Goal: Transaction & Acquisition: Purchase product/service

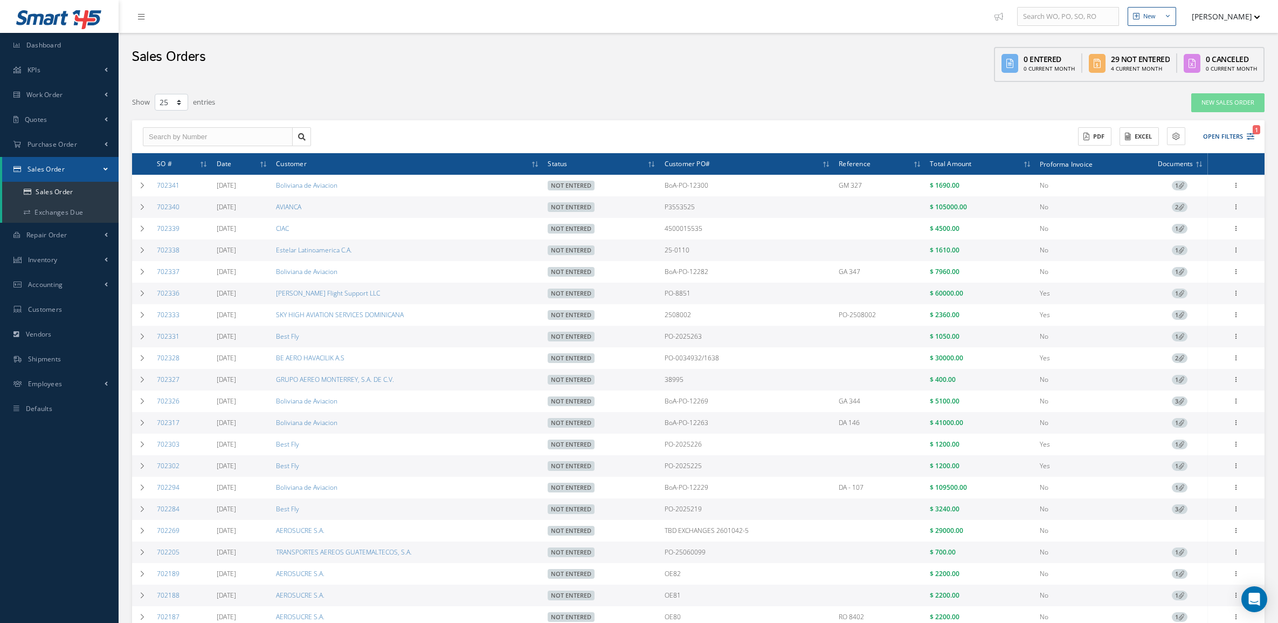
select select "25"
click at [47, 212] on link "Exchanges Due" at bounding box center [60, 212] width 116 height 20
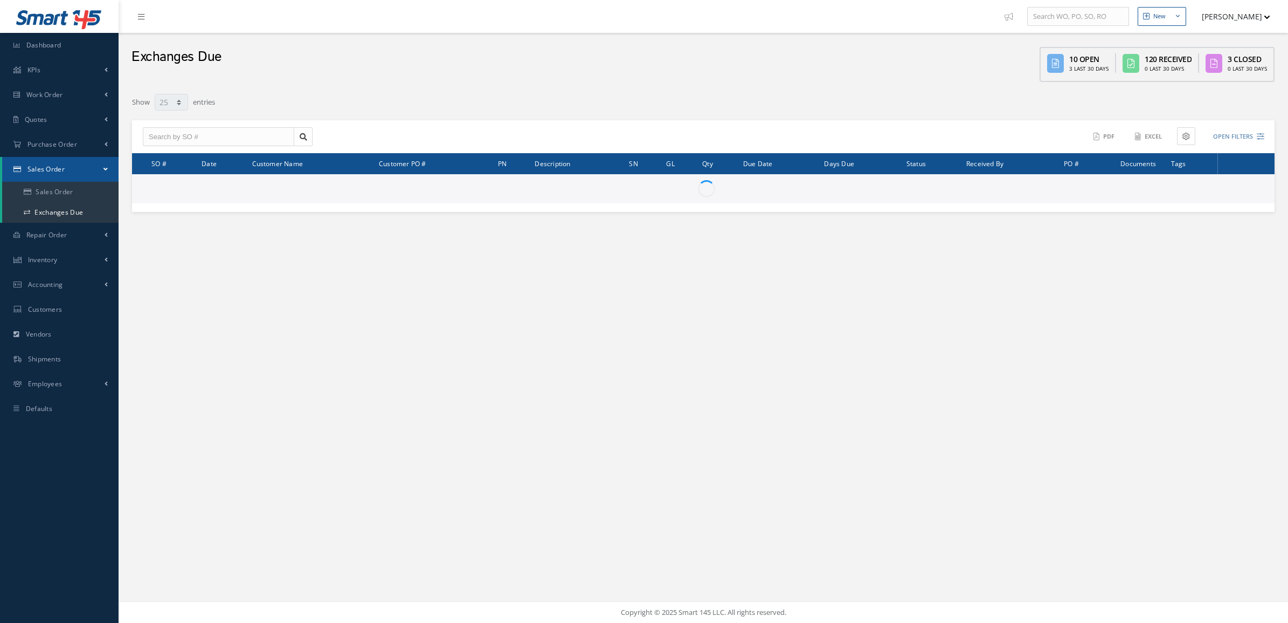
select select "25"
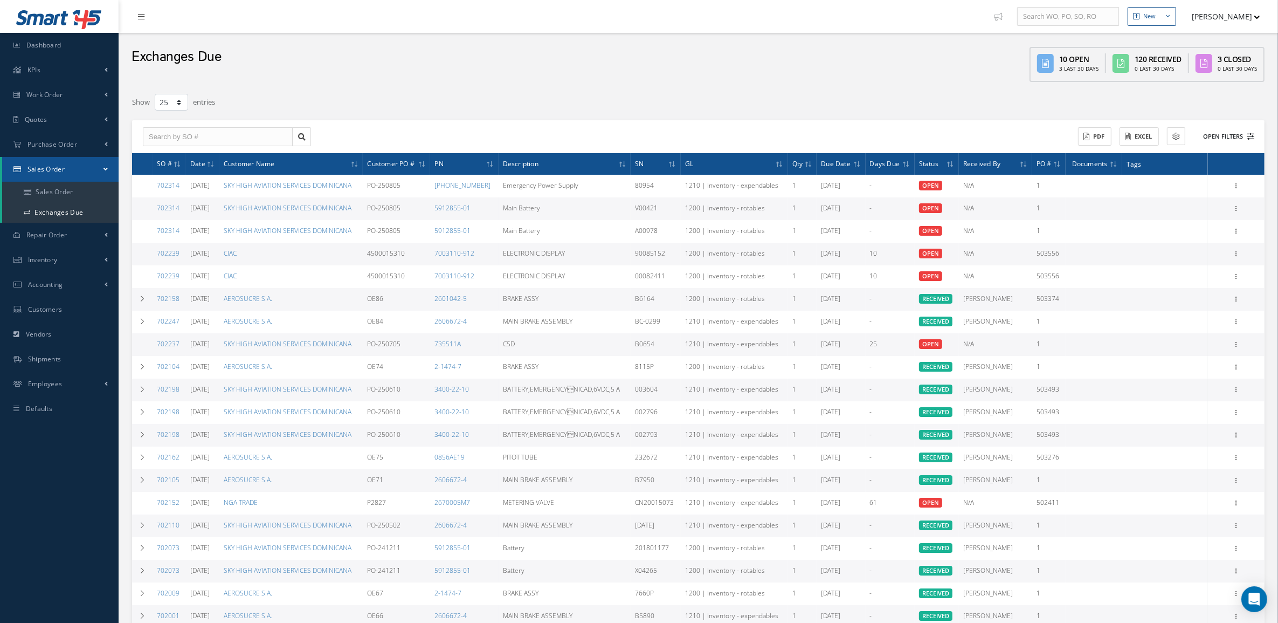
click at [1214, 133] on button "Open Filters" at bounding box center [1223, 137] width 61 height 18
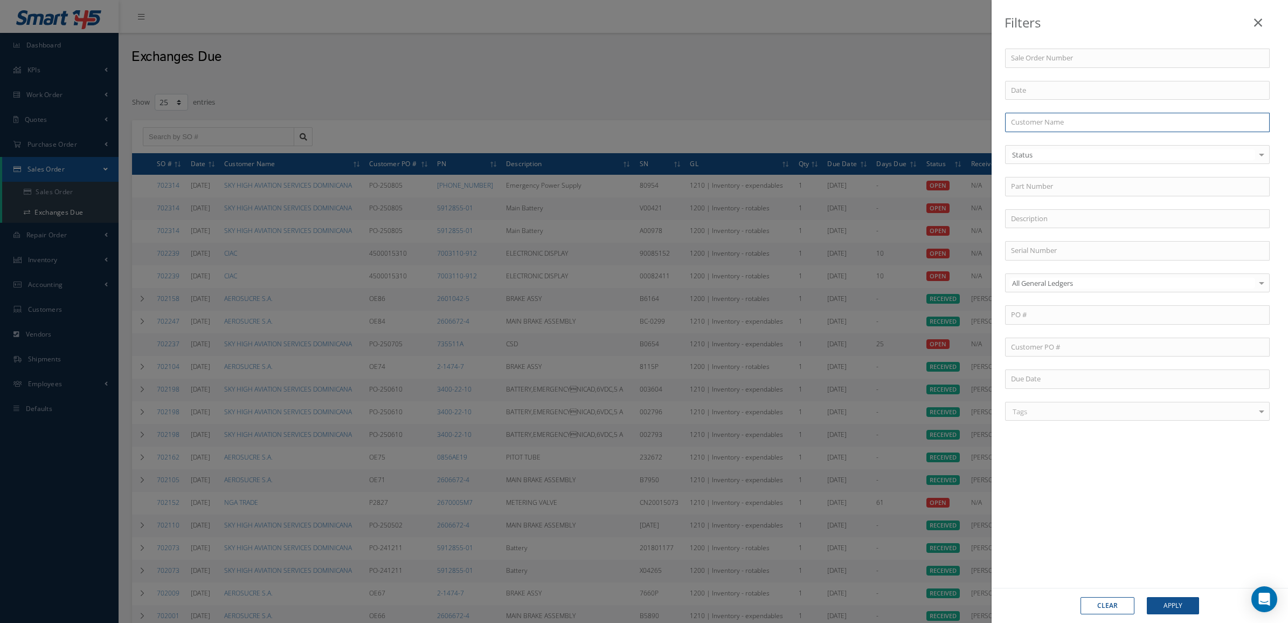
click at [1053, 119] on input "text" at bounding box center [1137, 122] width 265 height 19
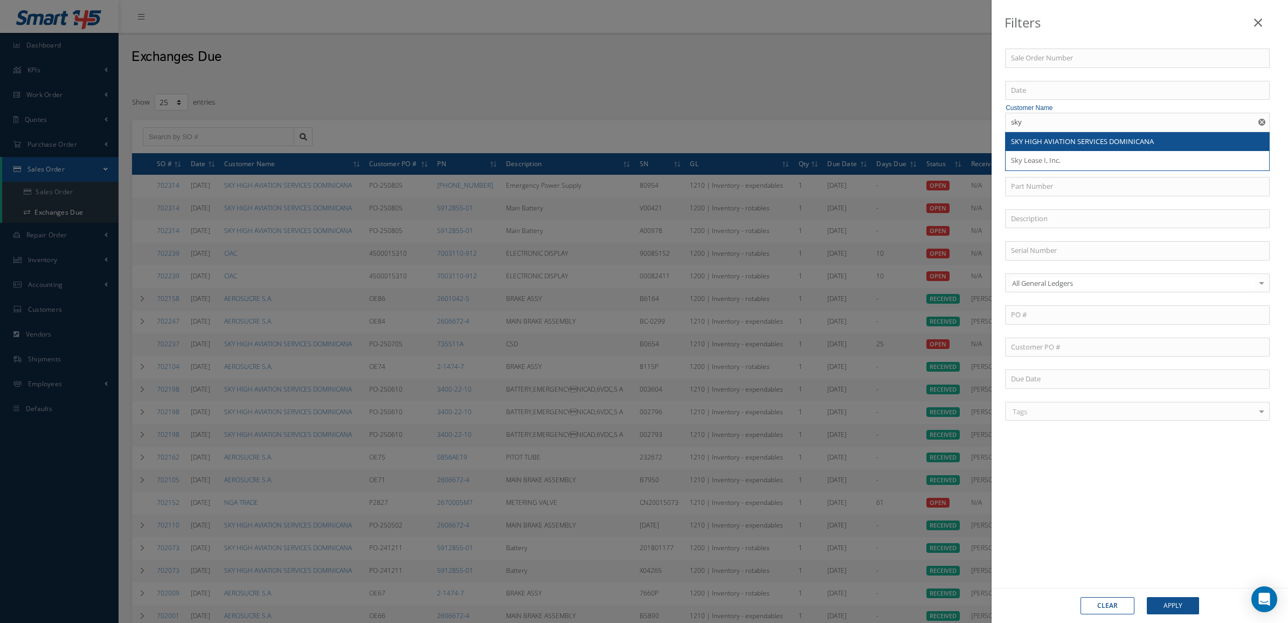
click at [1060, 136] on div "SKY HIGH AVIATION SERVICES DOMINICANA" at bounding box center [1138, 141] width 264 height 19
type input "SKY HIGH AVIATION SERVICES DOMINICANA"
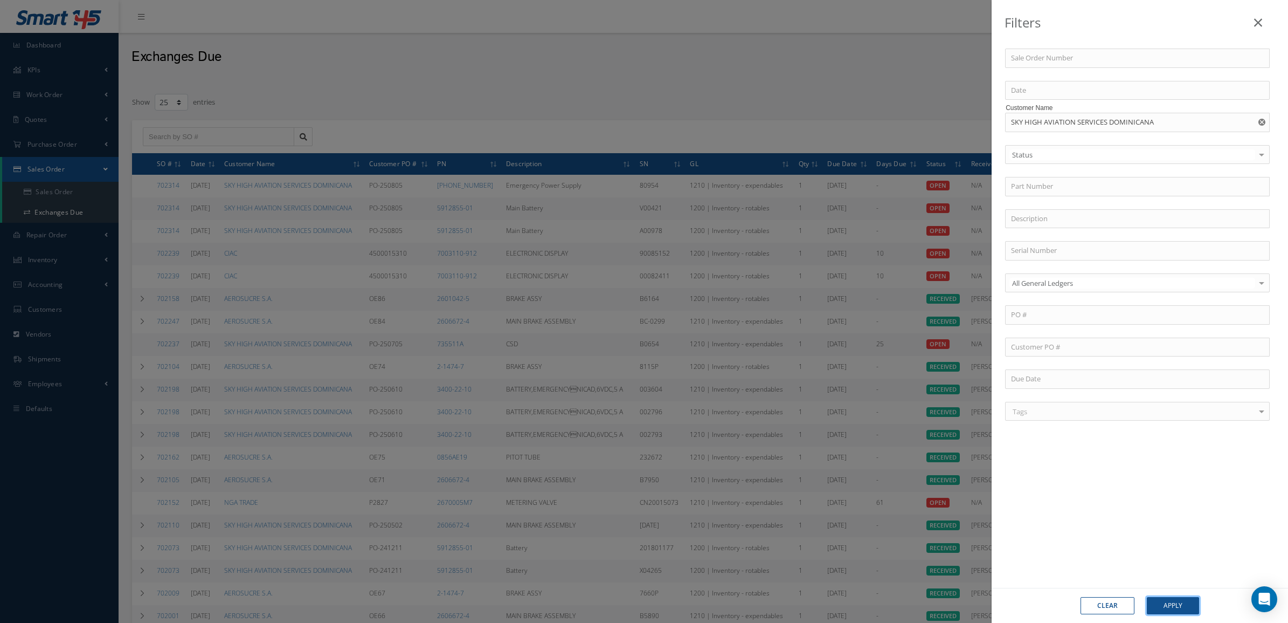
click at [1189, 600] on button "Apply" at bounding box center [1173, 605] width 52 height 17
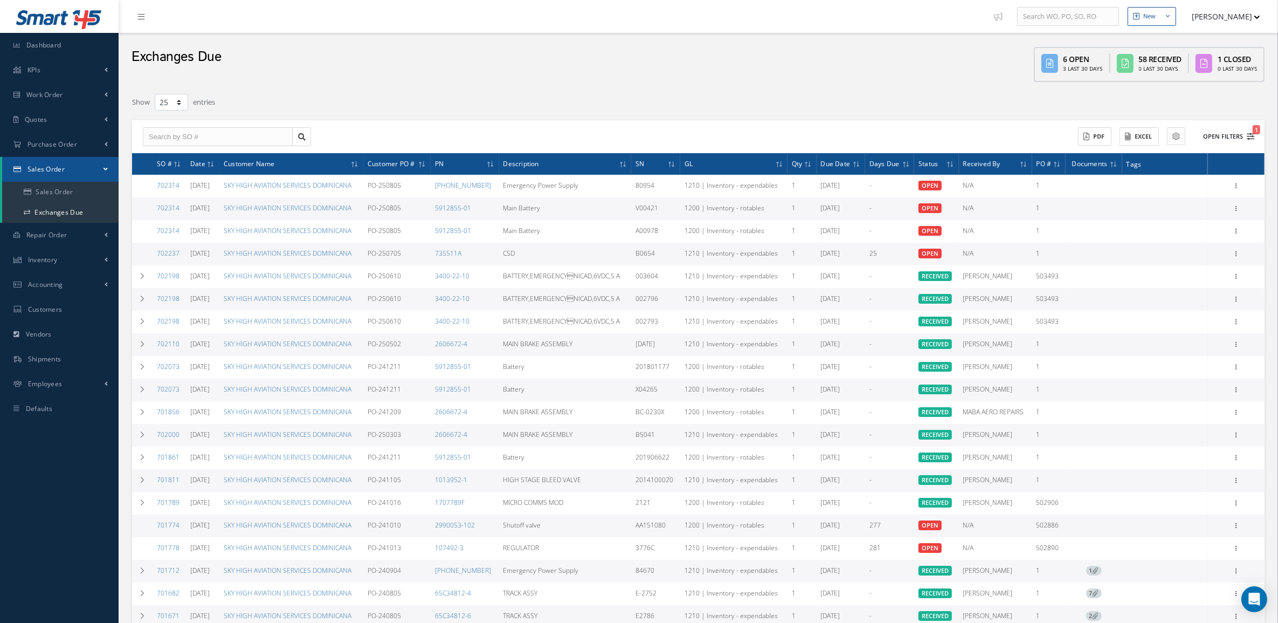
click at [1236, 133] on button "Open Filters 1" at bounding box center [1223, 137] width 61 height 18
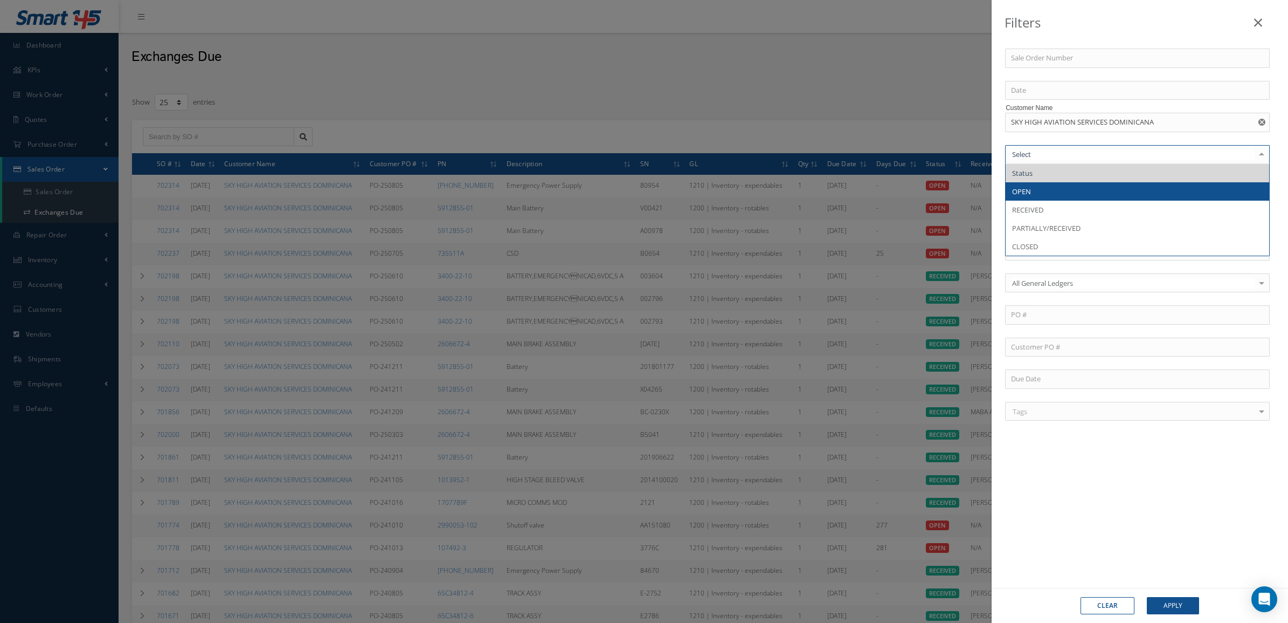
click at [1046, 194] on span "OPEN" at bounding box center [1138, 191] width 264 height 18
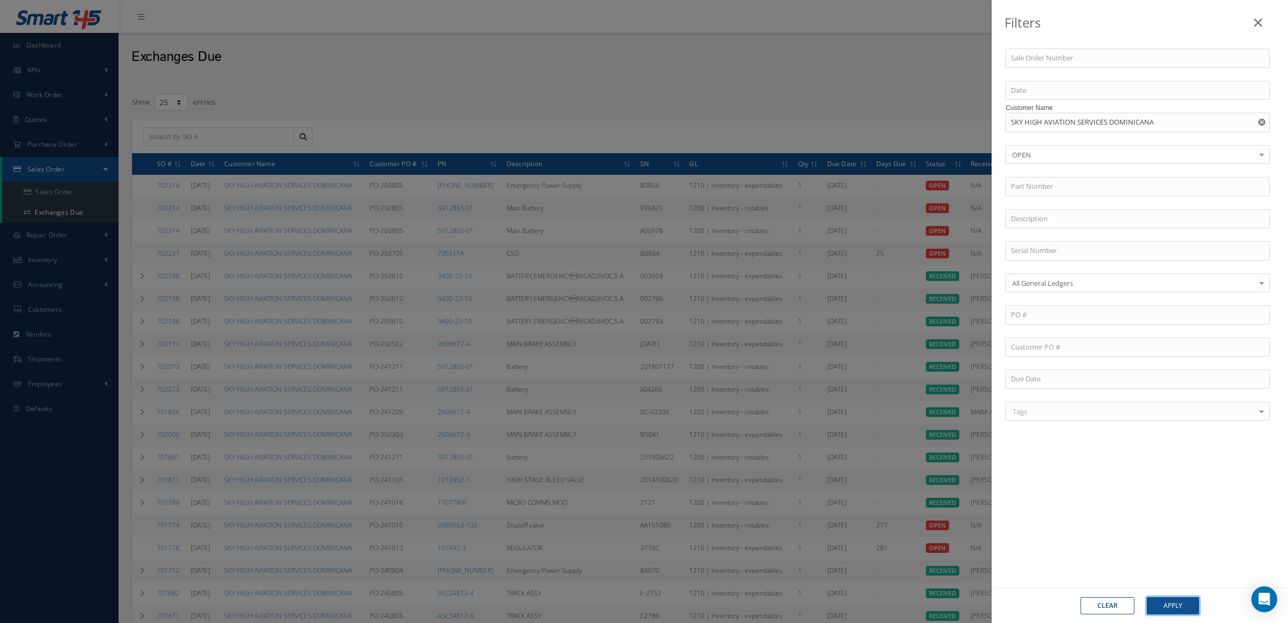
click at [1163, 613] on button "Apply" at bounding box center [1173, 605] width 52 height 17
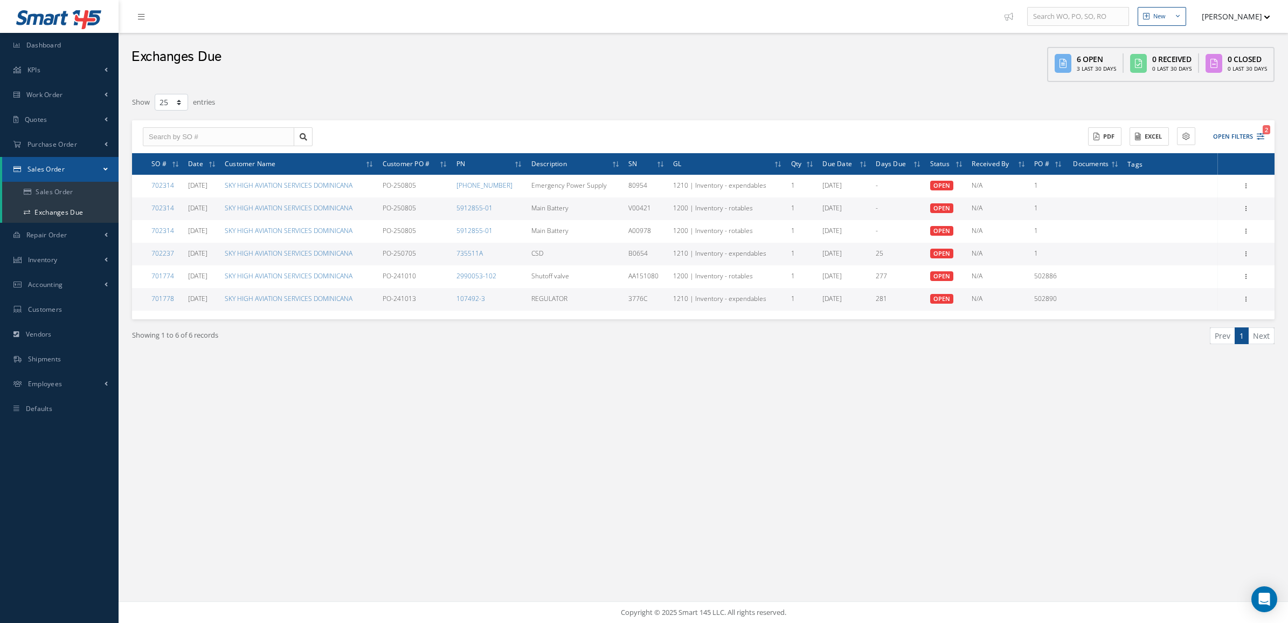
click at [147, 383] on div "Filters Sale Order Number Customer Name SKY HIGH AVIATION SERVICES DOMINICANA O…" at bounding box center [704, 240] width 1154 height 306
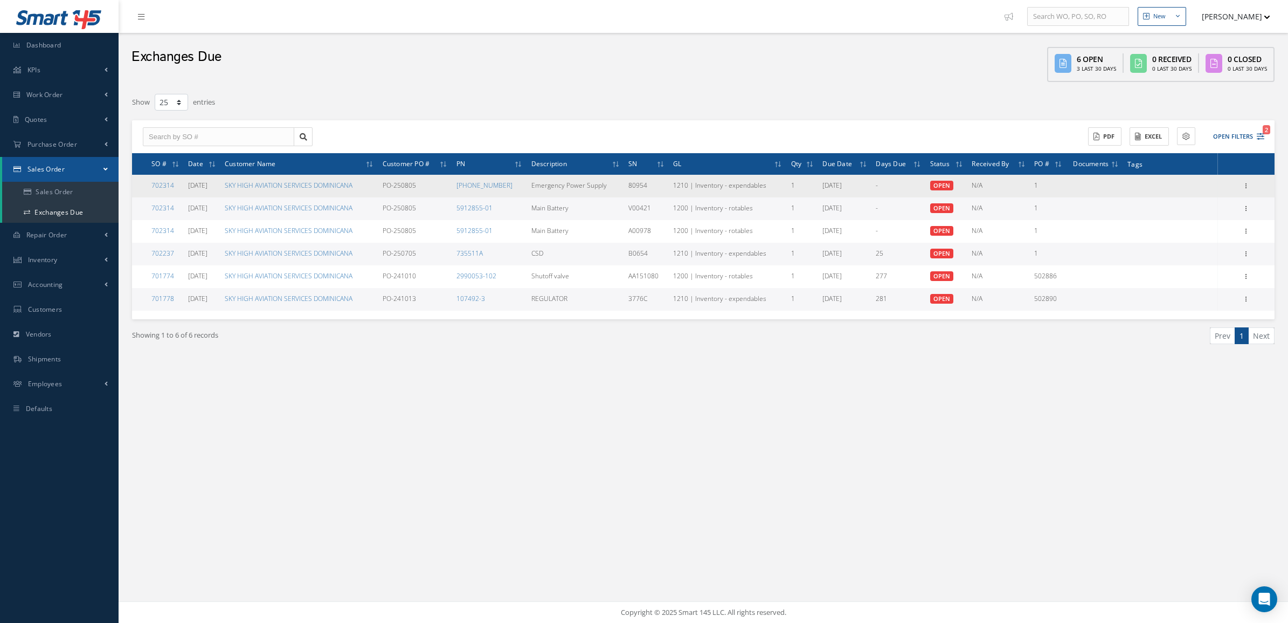
drag, startPoint x: 462, startPoint y: 187, endPoint x: 624, endPoint y: 192, distance: 162.3
click at [624, 192] on tr "702314 08/21/2025 SKY HIGH AVIATION SERVICES DOMINICANA PO-250805 501-1228-04 E…" at bounding box center [703, 186] width 1143 height 23
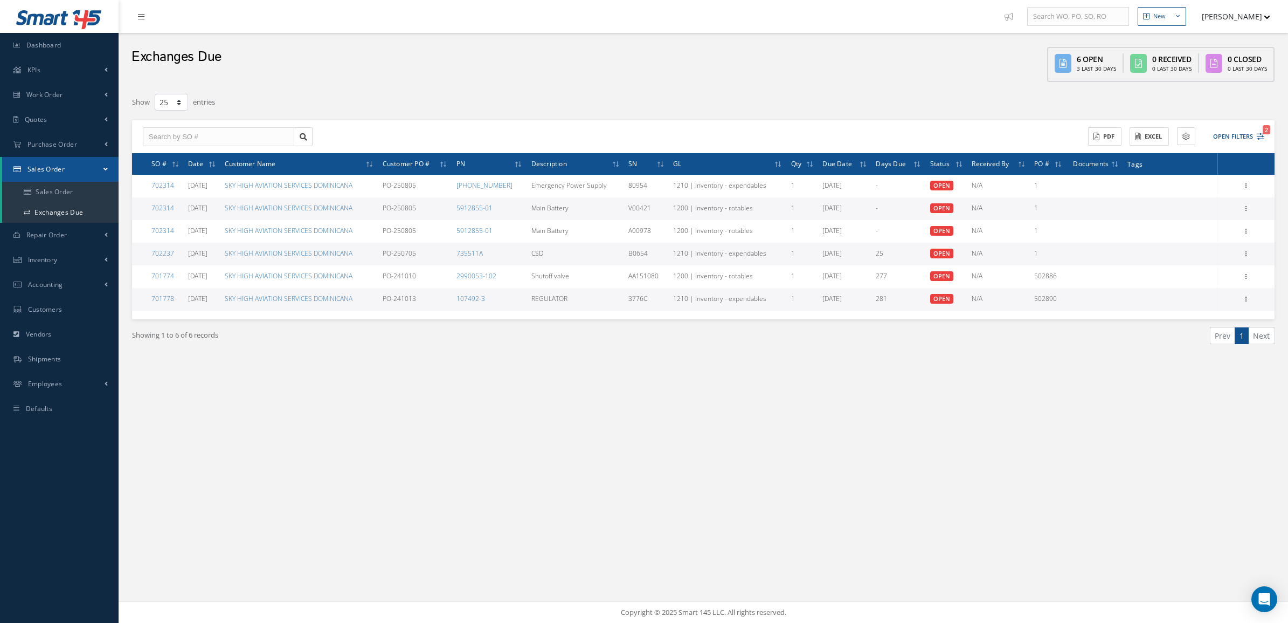
copy tr "501-1228-04 Emergency Power Supply"
click at [151, 367] on div "Showing 1 to 6 of 6 records Prev 1 Next" at bounding box center [703, 345] width 1159 height 52
click at [137, 588] on div "New New Work Order New Purchase Order New Customer Quote New Sales Order New Re…" at bounding box center [704, 311] width 1170 height 623
drag, startPoint x: 521, startPoint y: 257, endPoint x: 469, endPoint y: 255, distance: 52.3
click at [469, 255] on td "735511A" at bounding box center [489, 254] width 75 height 23
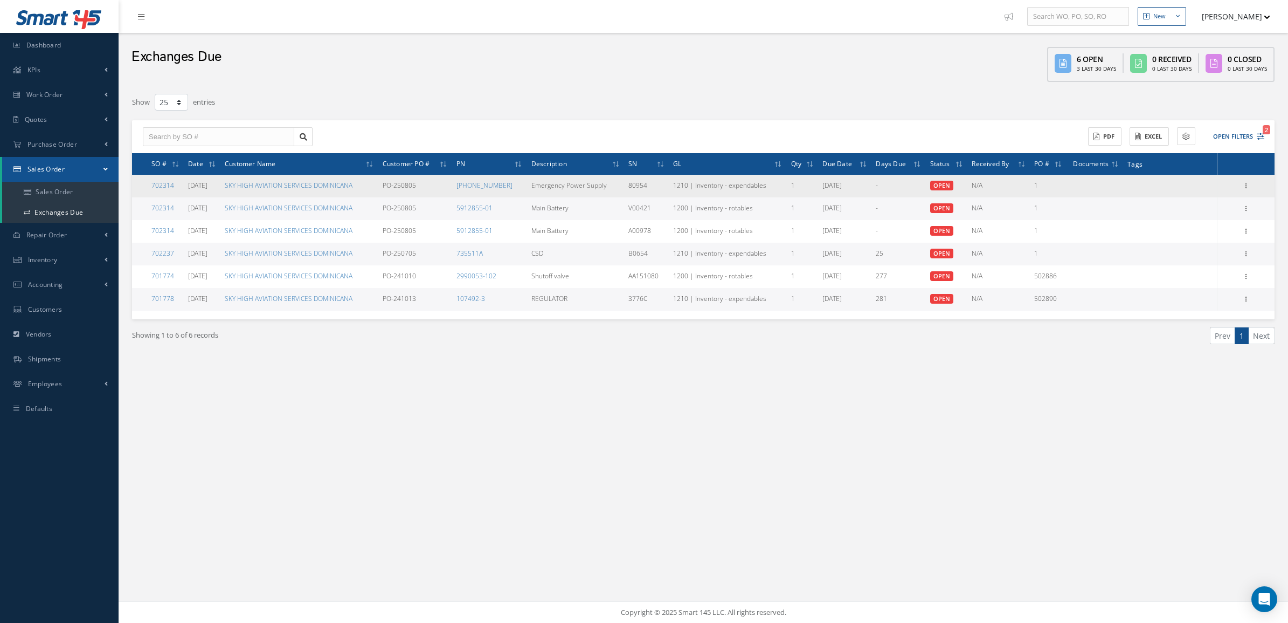
drag, startPoint x: 517, startPoint y: 190, endPoint x: 469, endPoint y: 187, distance: 48.7
click at [469, 187] on td "[PHONE_NUMBER]" at bounding box center [489, 186] width 75 height 23
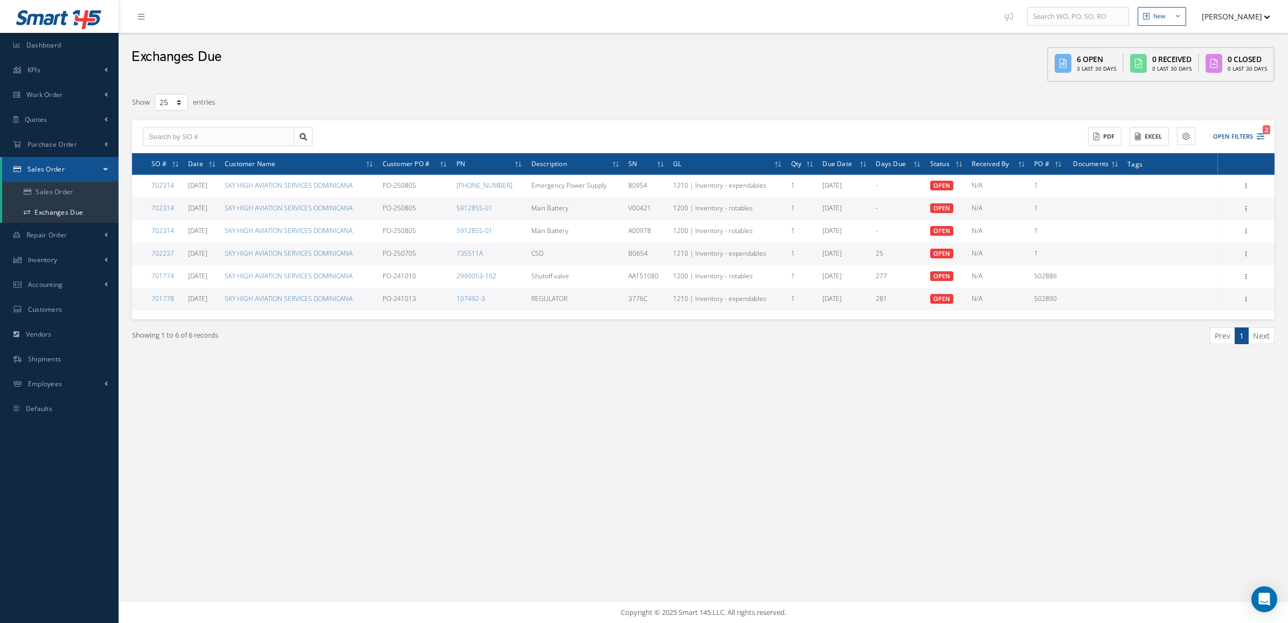
drag, startPoint x: 469, startPoint y: 187, endPoint x: 424, endPoint y: 106, distance: 92.7
click at [424, 107] on div "Show 10 25 50 100 entries" at bounding box center [462, 102] width 676 height 19
click at [40, 125] on link "Quotes" at bounding box center [59, 119] width 119 height 25
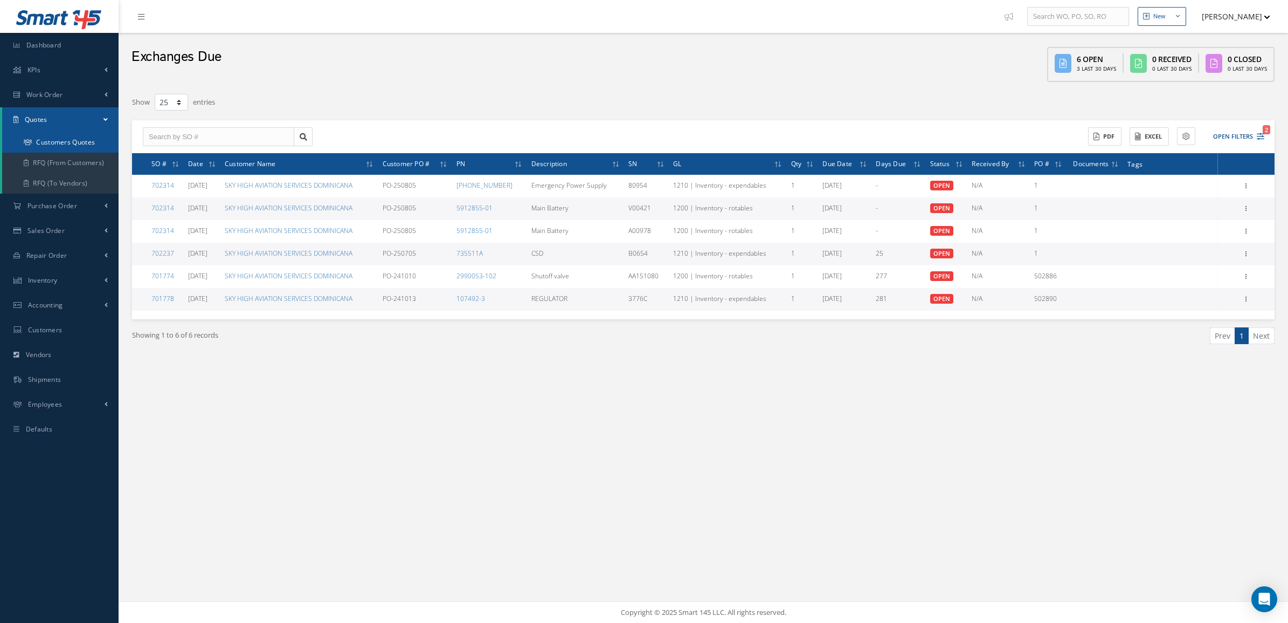
click at [45, 138] on link "Customers Quotes" at bounding box center [60, 142] width 116 height 20
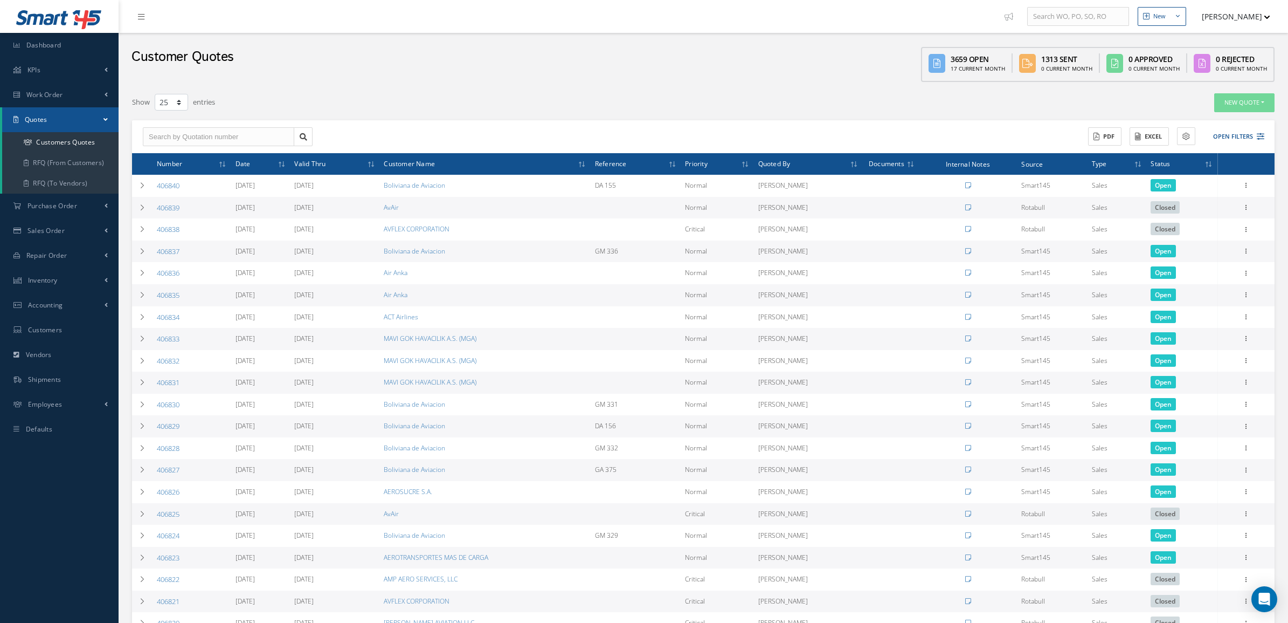
select select "25"
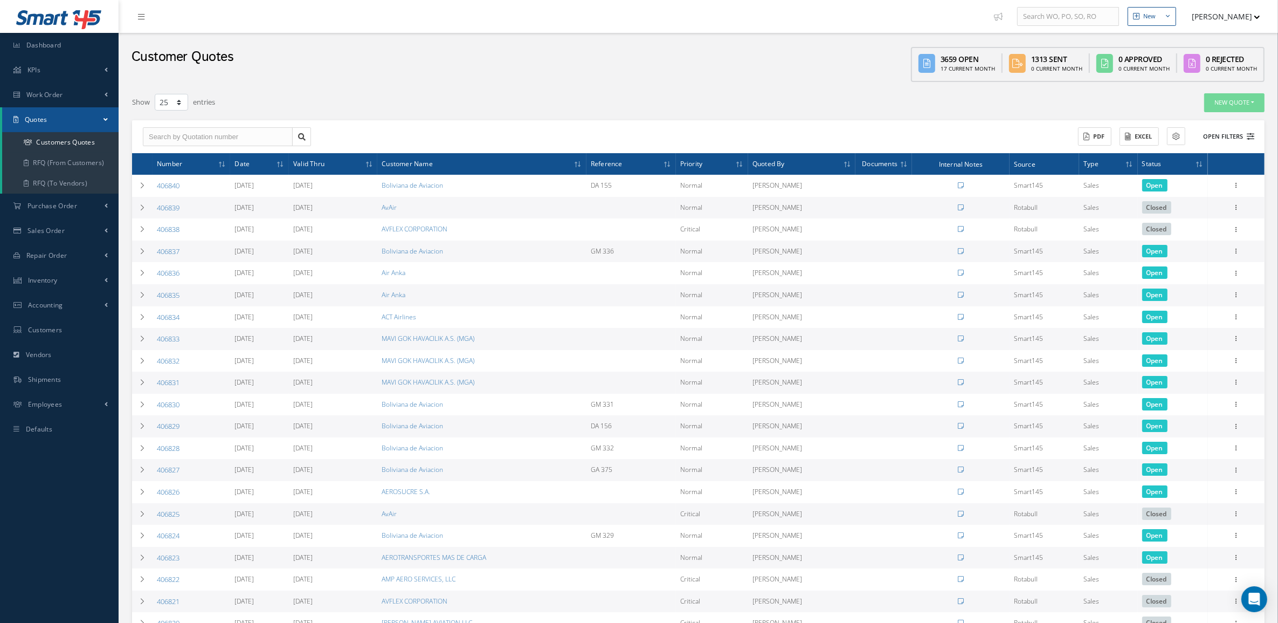
click at [1218, 132] on button "Open Filters" at bounding box center [1223, 137] width 61 height 18
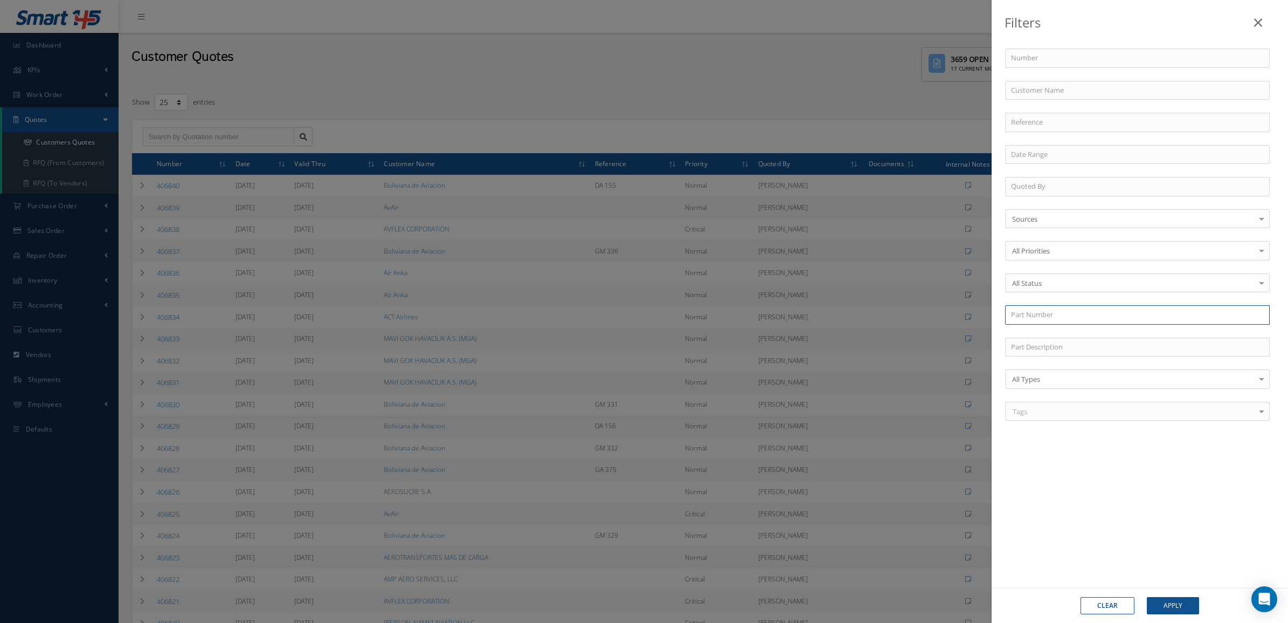
click at [1044, 316] on input "text" at bounding box center [1137, 314] width 265 height 19
paste input "65-44561-15"
type input "65-44561-15"
click at [1163, 605] on button "Apply" at bounding box center [1173, 605] width 52 height 17
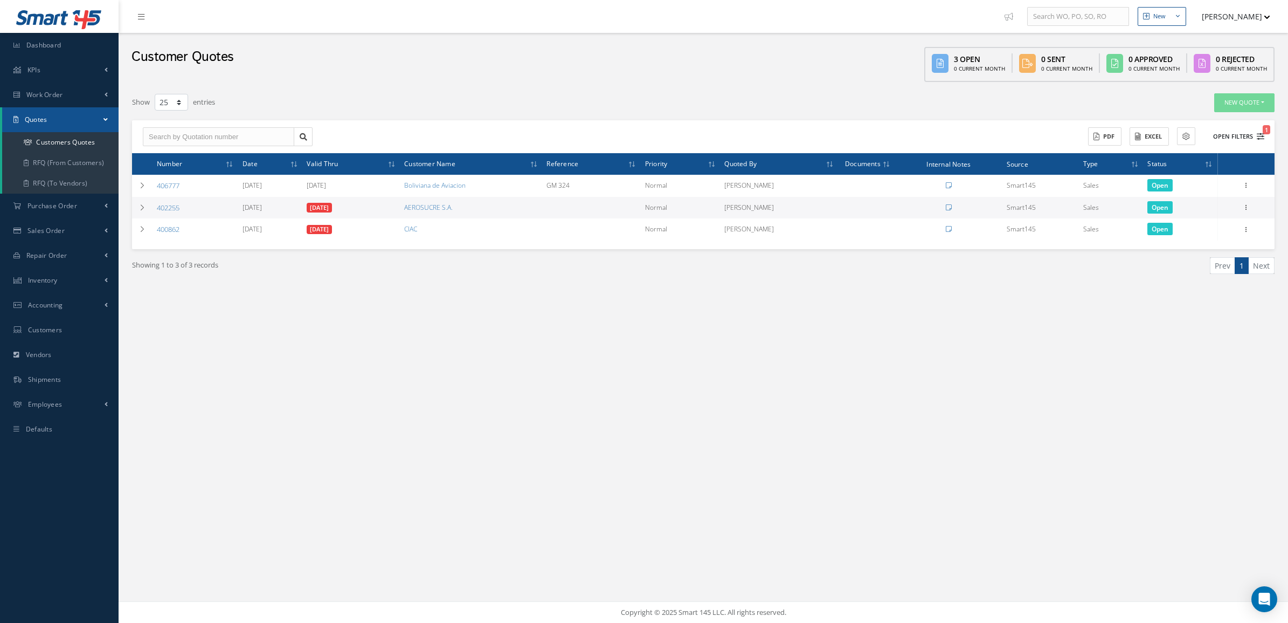
click at [1248, 133] on button "Open Filters 1" at bounding box center [1234, 137] width 61 height 18
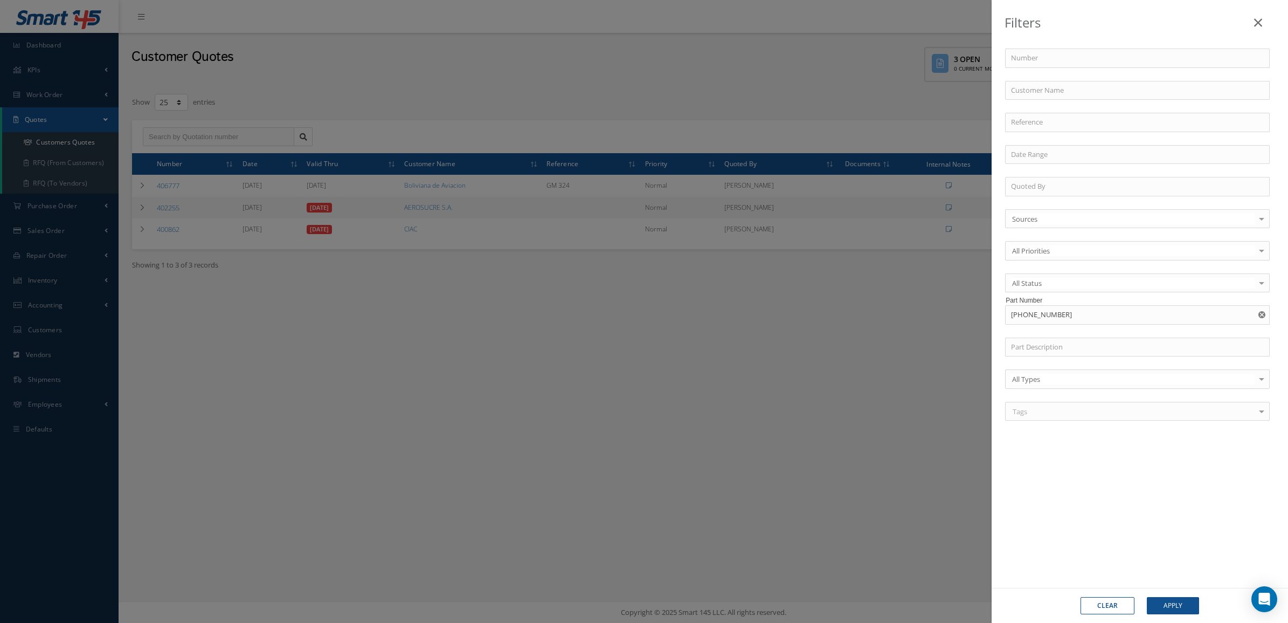
click at [740, 43] on div "Filters Number Customer Name Reference Quoted By Sources Sources Smart145 Rotab…" at bounding box center [644, 311] width 1288 height 623
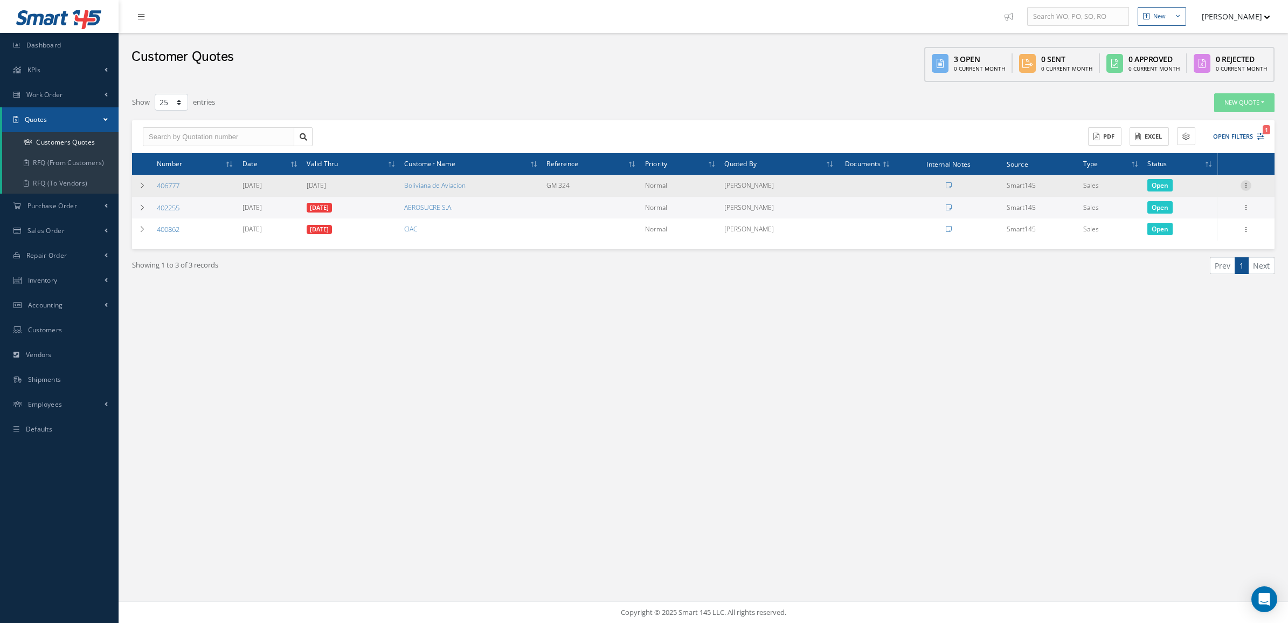
click at [1242, 187] on icon at bounding box center [1246, 184] width 11 height 9
click at [1217, 249] on link "Convert to Sales Order" at bounding box center [1196, 252] width 85 height 22
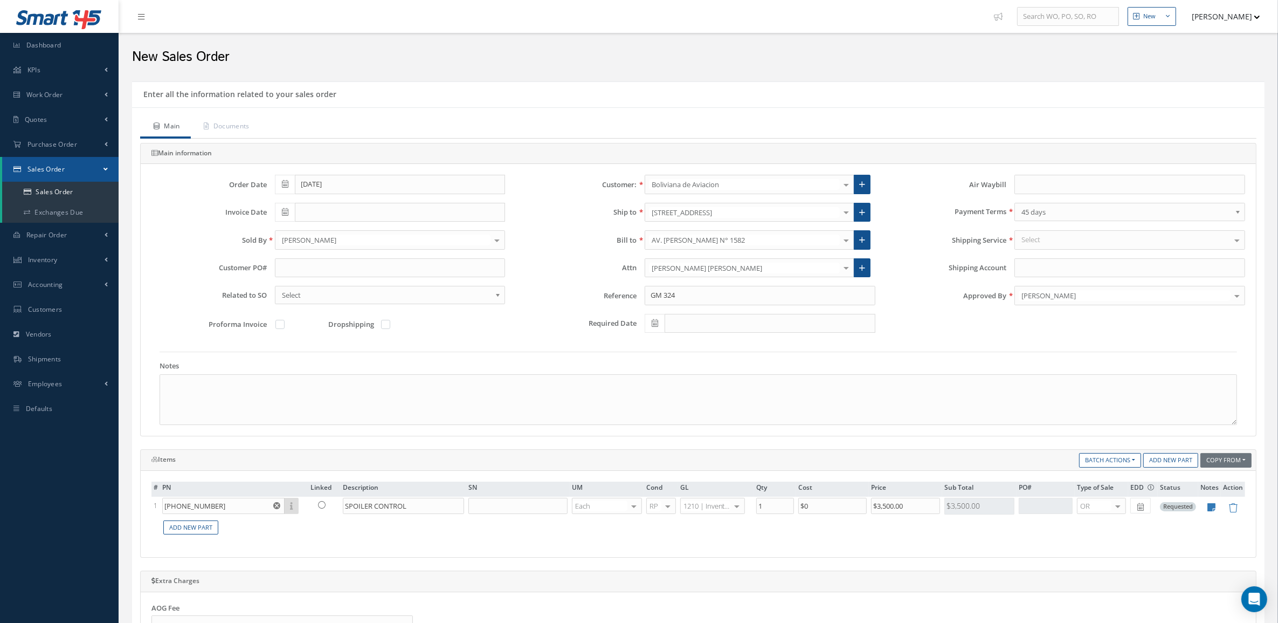
click at [1079, 243] on div "Select" at bounding box center [1129, 239] width 231 height 19
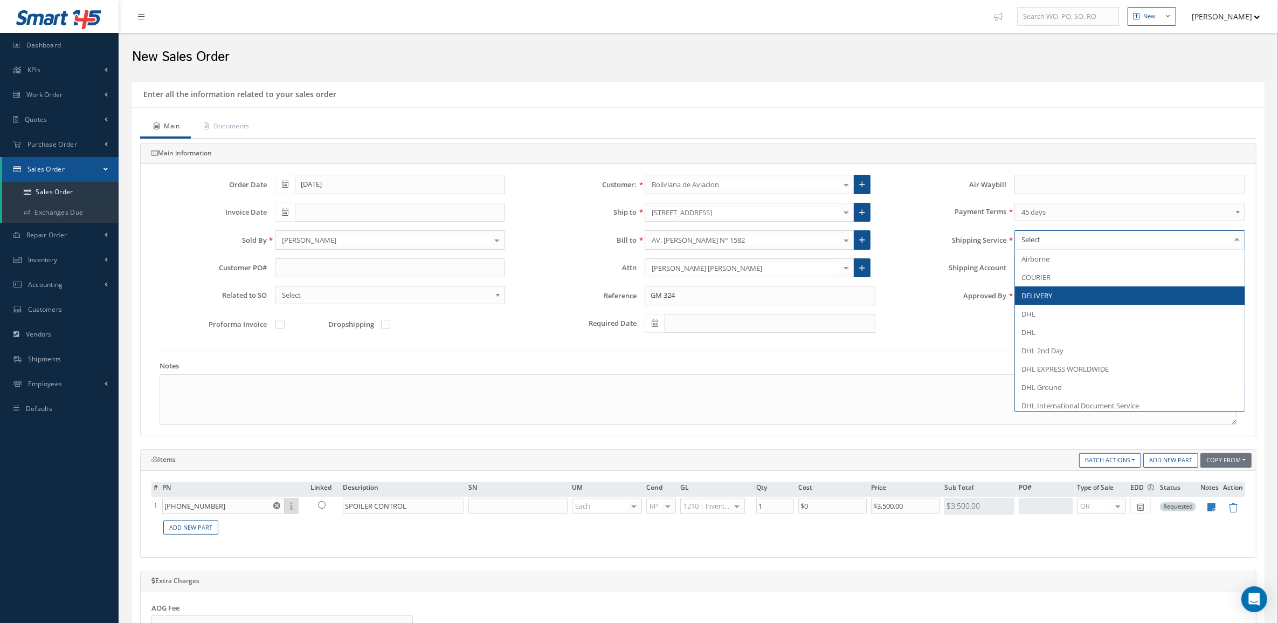
click at [1087, 298] on span "DELIVERY" at bounding box center [1130, 295] width 230 height 18
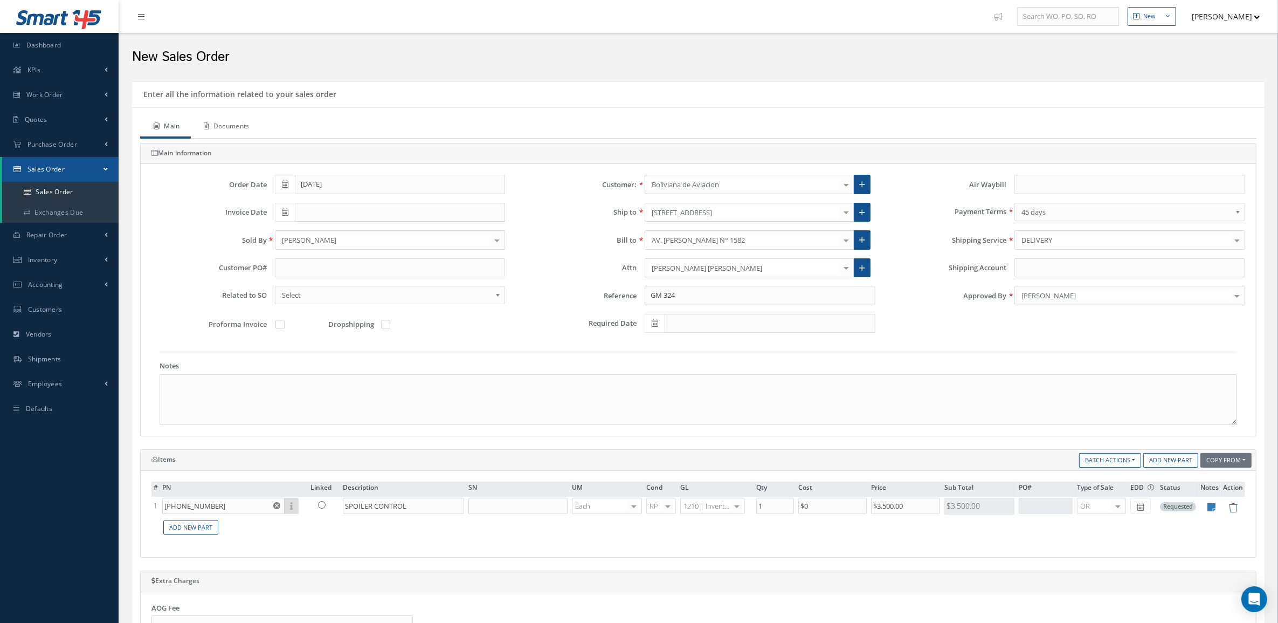
click at [249, 129] on link "Documents" at bounding box center [226, 127] width 70 height 23
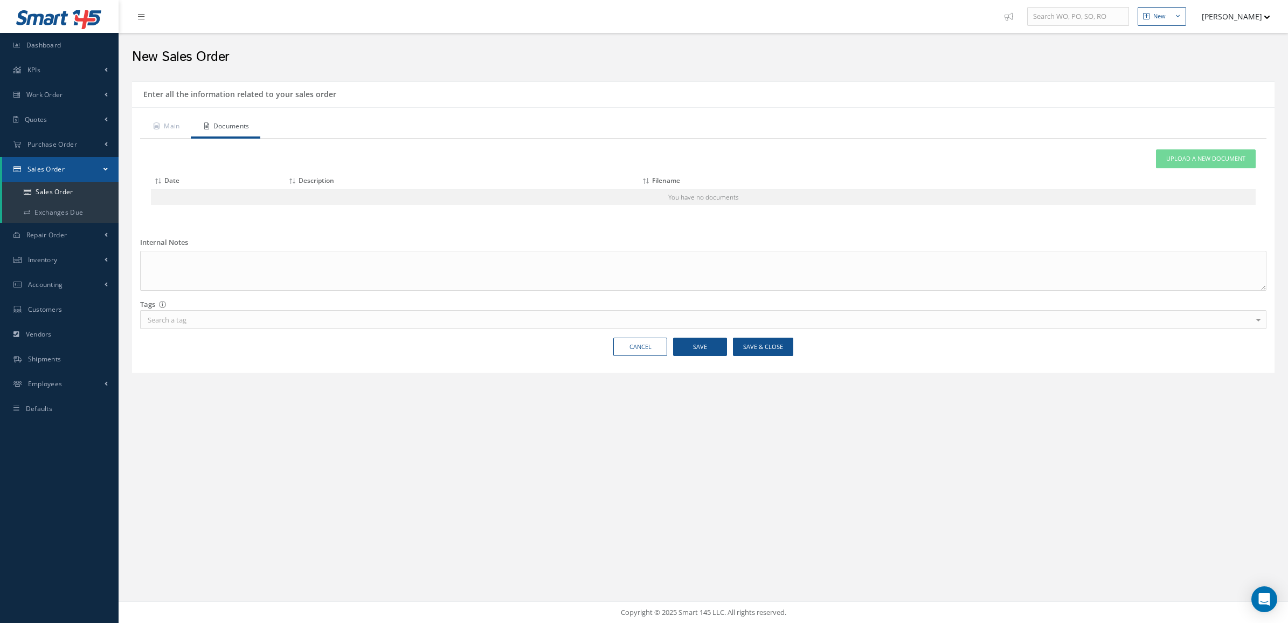
click at [1185, 148] on div "Attach File(s) Click inside this area or drag and drop to select file to upload…" at bounding box center [703, 182] width 1127 height 86
click at [1184, 157] on span "Upload a New Document" at bounding box center [1205, 158] width 79 height 9
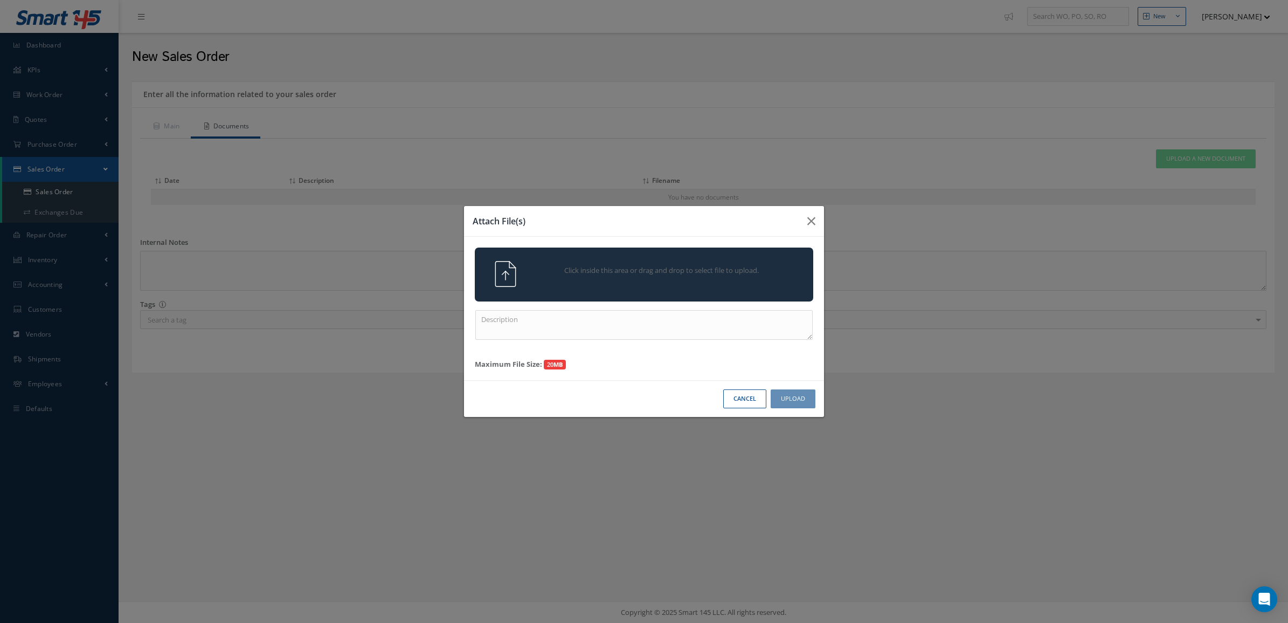
click at [692, 274] on span "Click inside this area or drag and drop to select file to upload." at bounding box center [662, 270] width 245 height 11
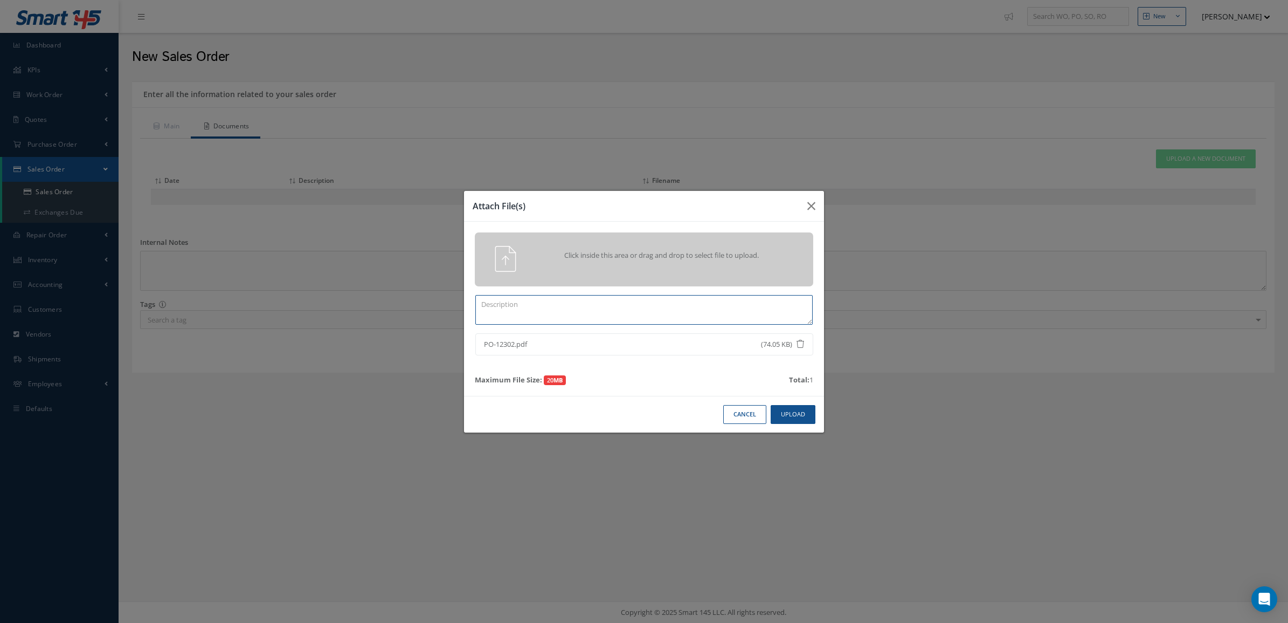
click at [750, 321] on textarea at bounding box center [643, 310] width 337 height 30
type textarea "po"
click at [800, 424] on div "Cancel Upload" at bounding box center [644, 414] width 360 height 37
click at [795, 412] on button "Upload" at bounding box center [793, 414] width 45 height 19
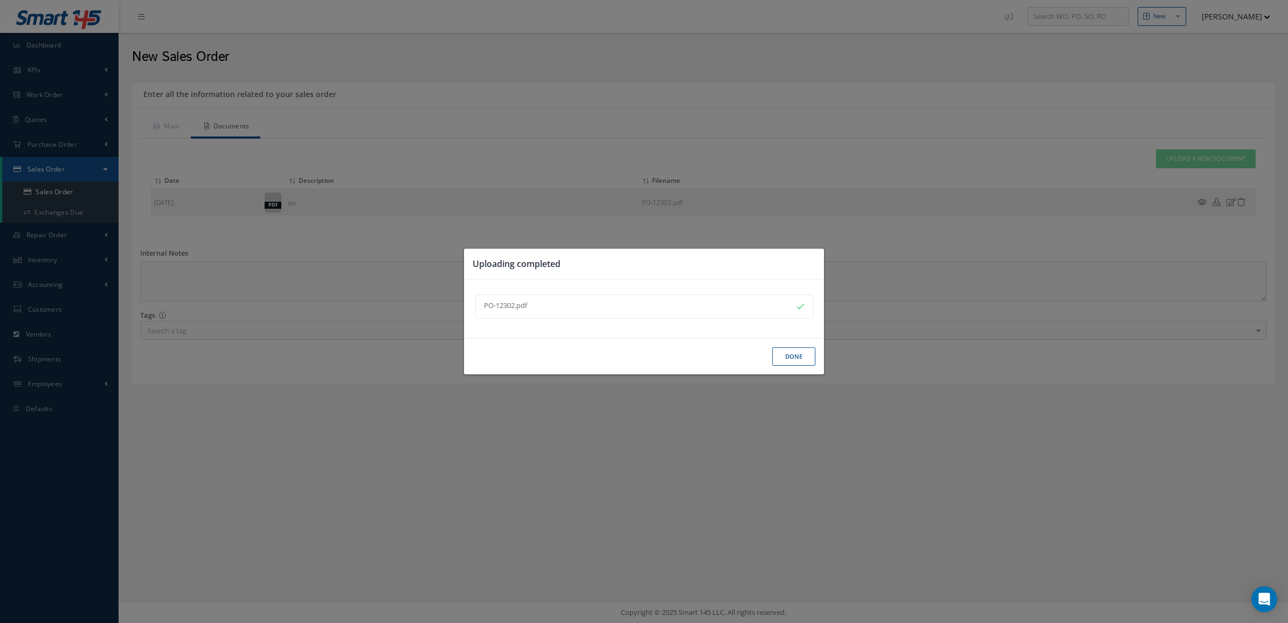
drag, startPoint x: 790, startPoint y: 358, endPoint x: 772, endPoint y: 348, distance: 20.8
click at [790, 358] on button "Done" at bounding box center [793, 356] width 43 height 19
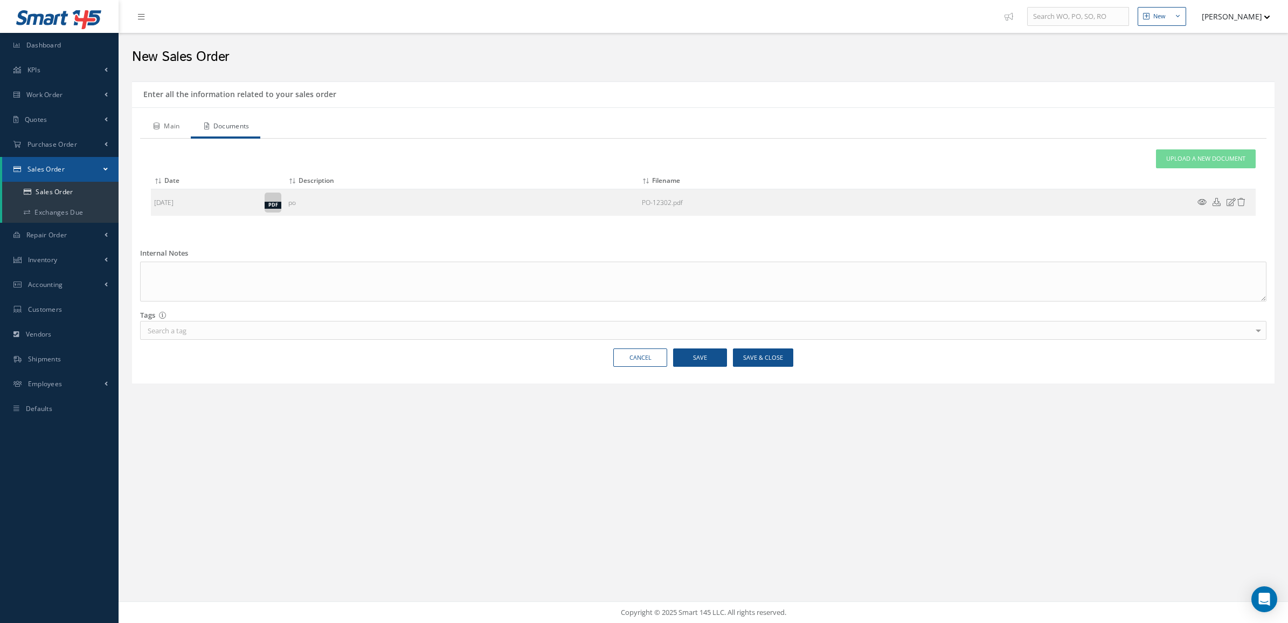
click at [154, 128] on icon at bounding box center [157, 126] width 6 height 6
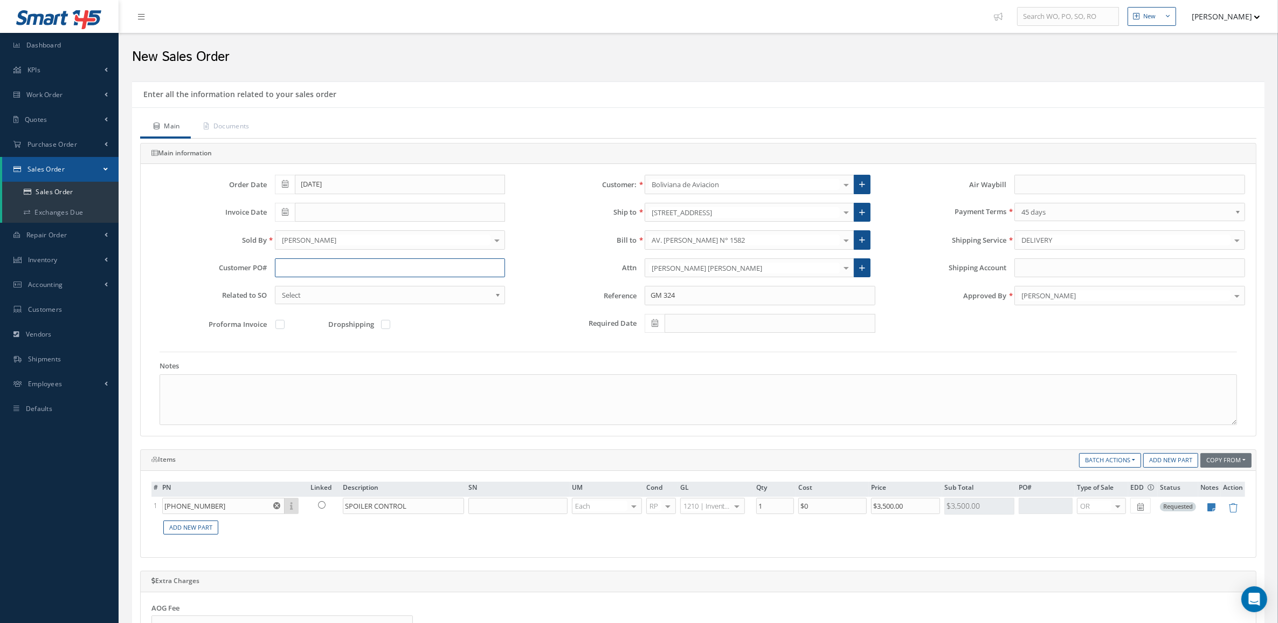
click at [292, 265] on input "text" at bounding box center [390, 267] width 231 height 19
paste input "BoA-PO-12302"
type input "BoA-PO-12302"
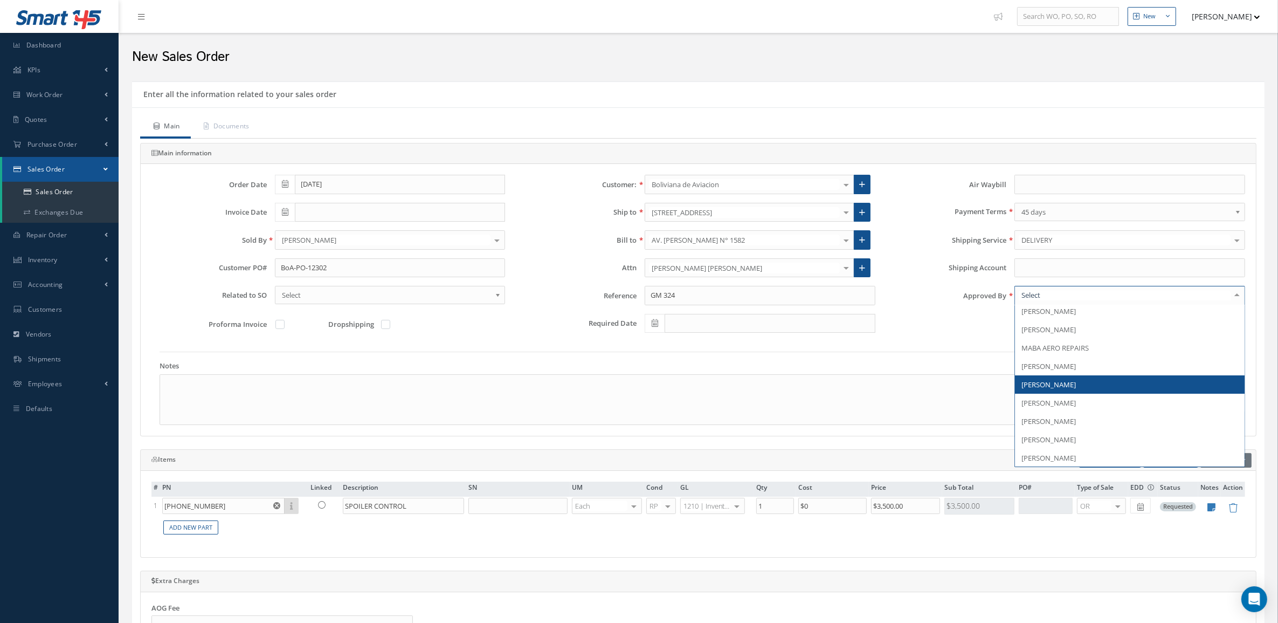
click at [1049, 381] on span "[PERSON_NAME]" at bounding box center [1048, 384] width 54 height 10
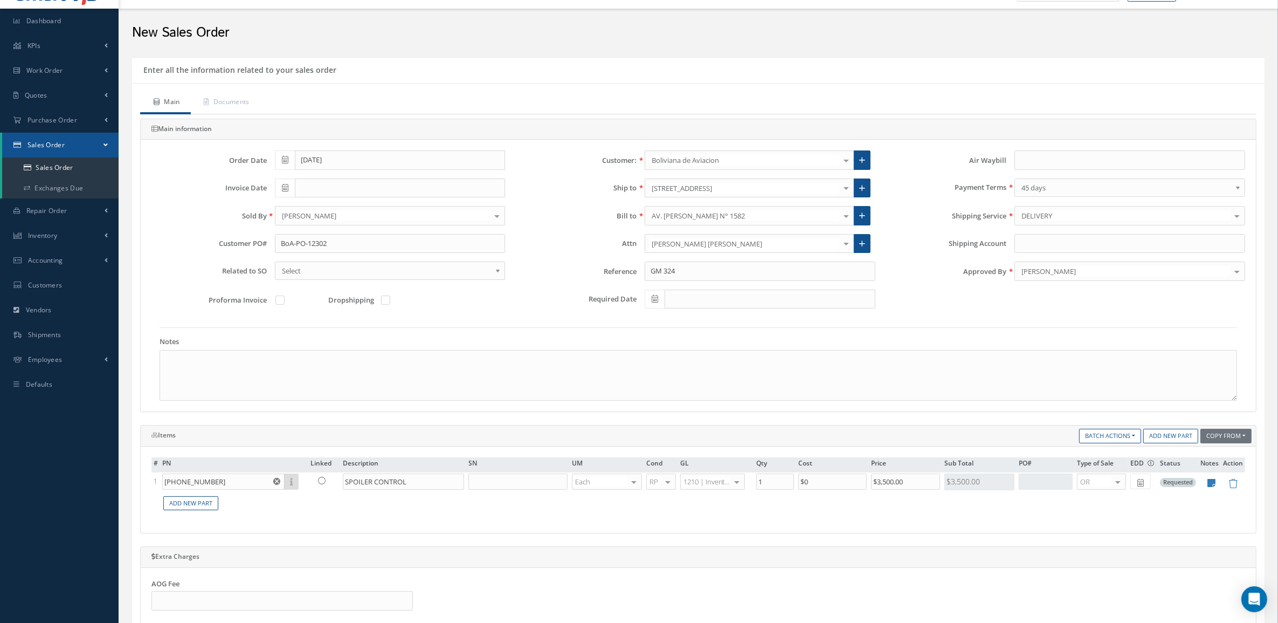
scroll to position [0, 0]
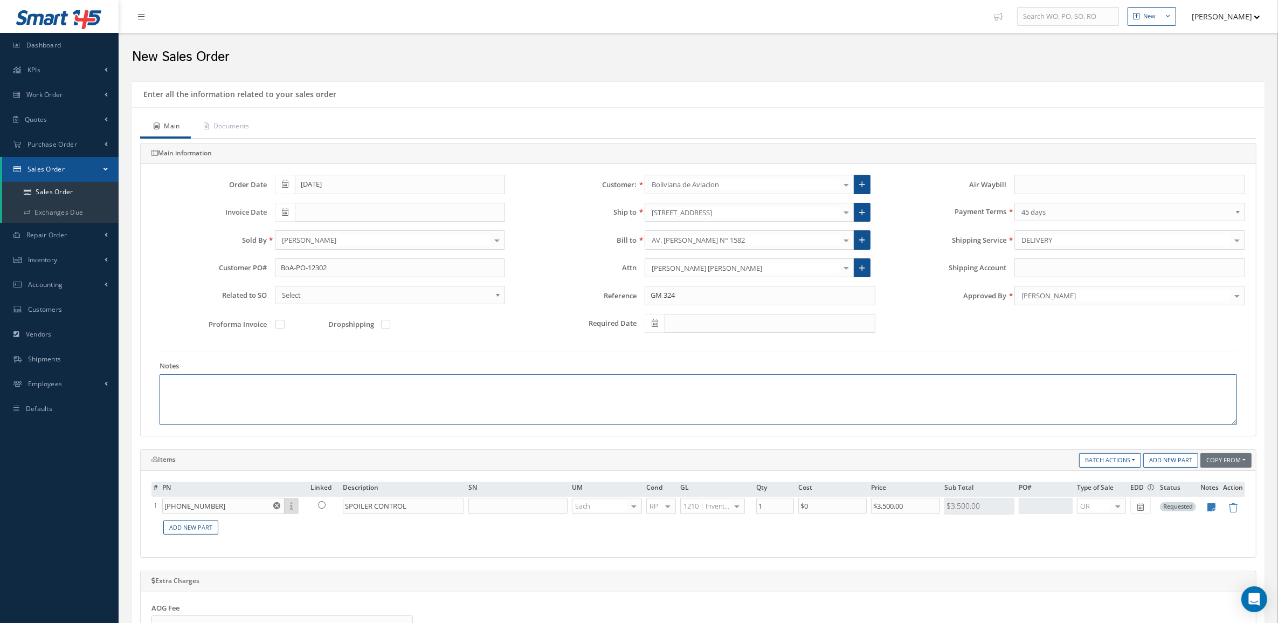
click at [328, 388] on textarea at bounding box center [699, 399] width 1078 height 51
paste textarea "HS CODE 88073000 ECCN 9A991 COUNTRY OF ORIGIN: USA"
click at [230, 385] on textarea "HS CODE 88073000 ECCN 9A991 COUNTRY OF ORIGIN: USA" at bounding box center [699, 399] width 1078 height 51
click at [206, 397] on textarea "HS CODE 88073000 ECCN 9A991 COUNTRY OF ORIGIN: USA" at bounding box center [699, 399] width 1078 height 51
drag, startPoint x: 290, startPoint y: 410, endPoint x: 103, endPoint y: 379, distance: 189.1
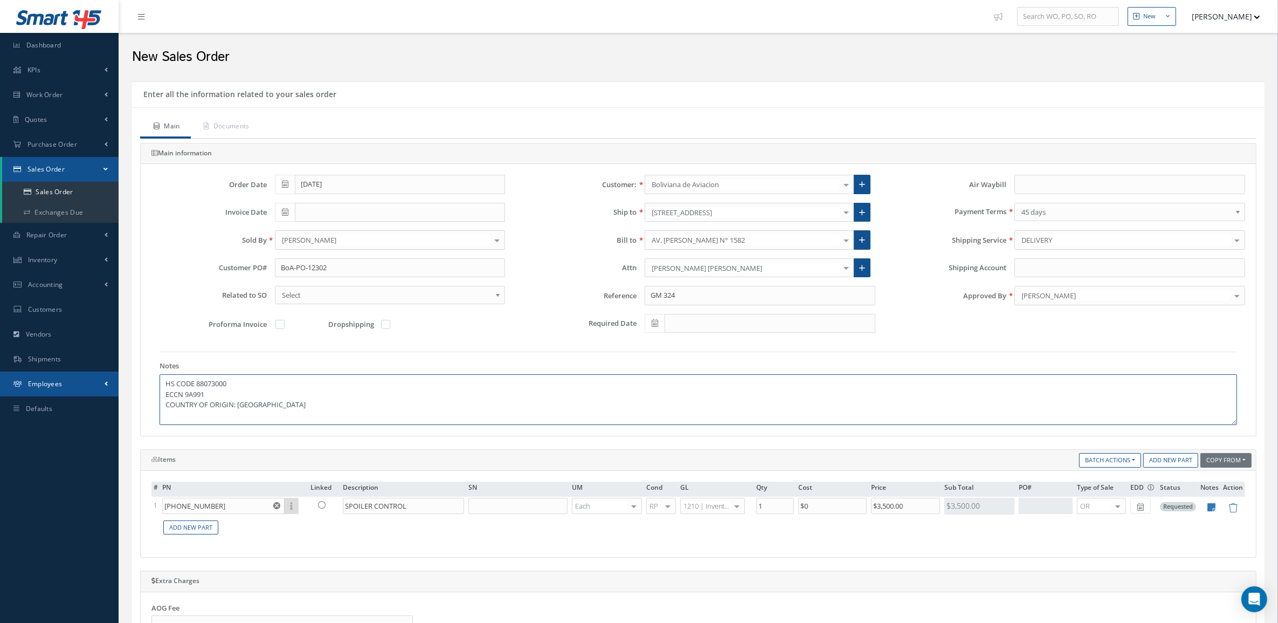
click at [103, 379] on div "Smart 145 Dashboard KPIs Accounting Work Order Work Order Preview" at bounding box center [639, 488] width 1278 height 976
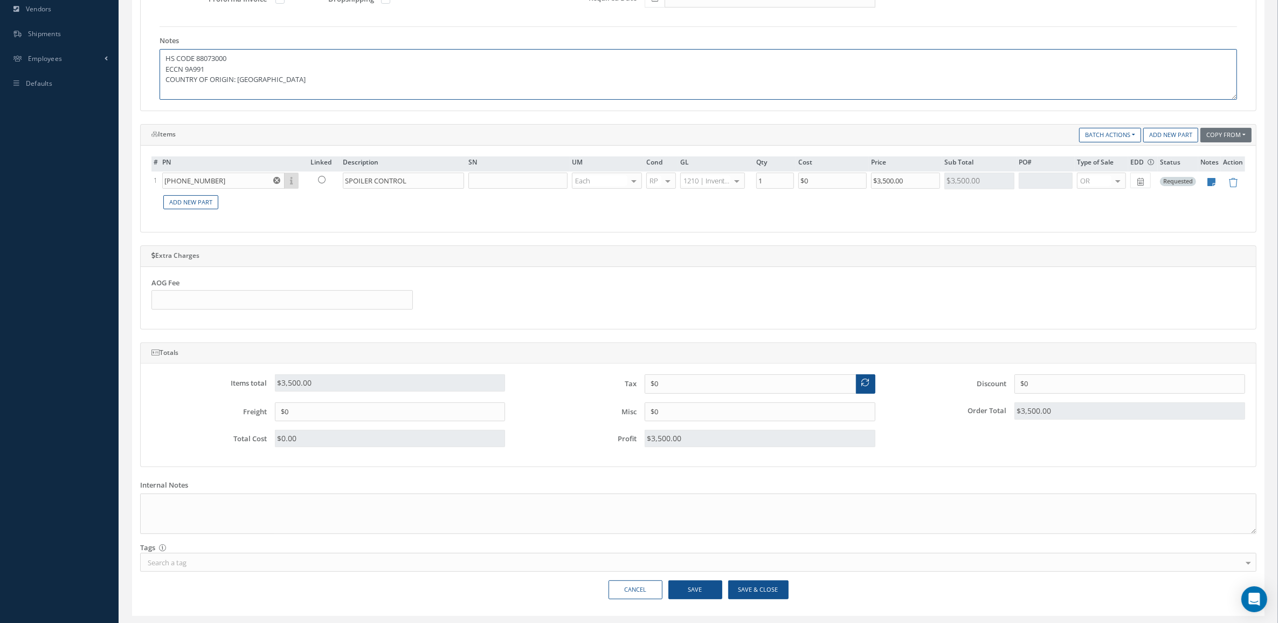
scroll to position [357, 0]
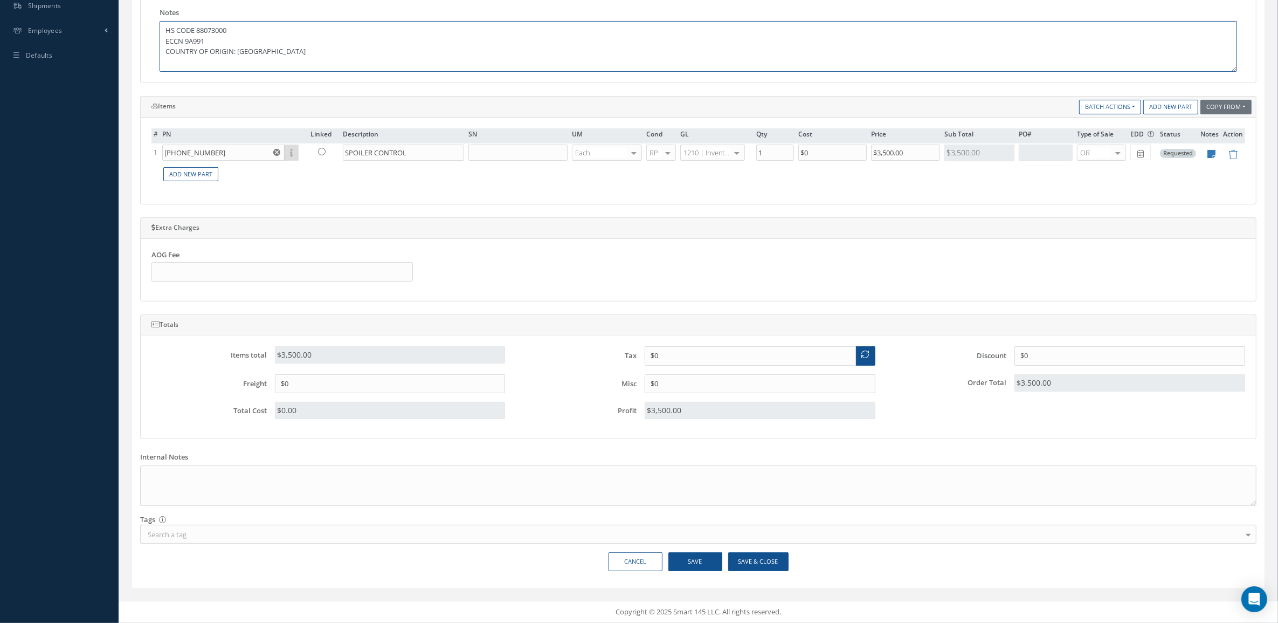
type textarea "HS CODE 88073000 ECCN 9A991 COUNTRY OF ORIGIN: [GEOGRAPHIC_DATA]"
click at [771, 561] on button "Save & Close" at bounding box center [758, 561] width 60 height 19
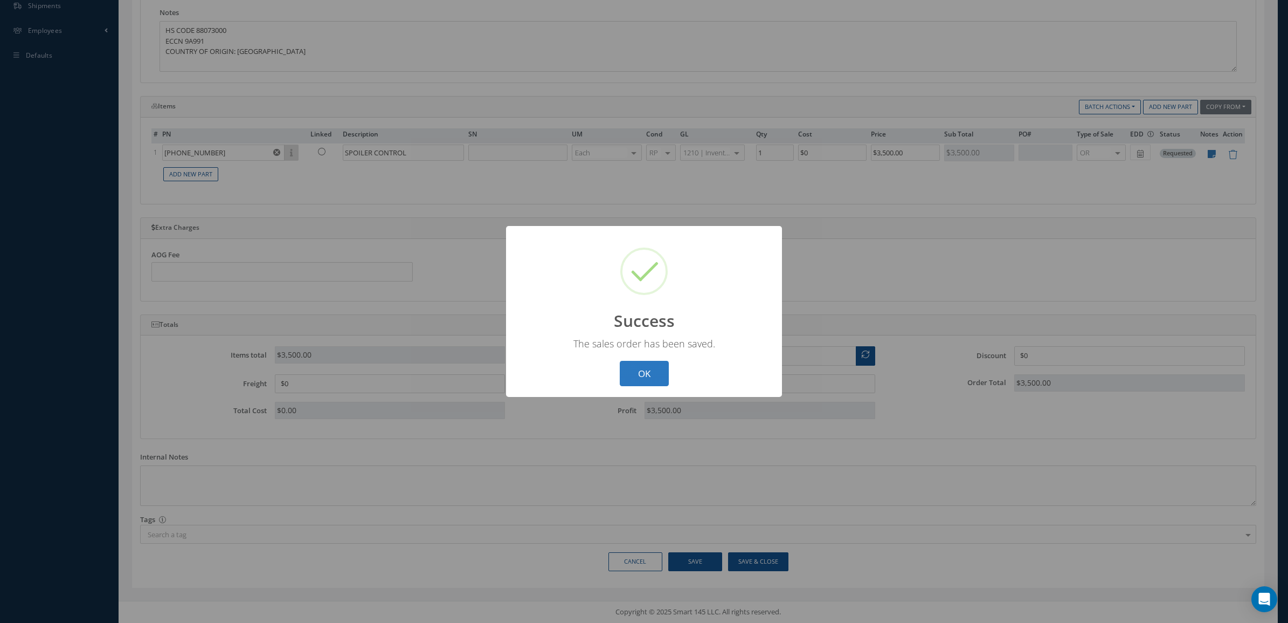
click at [643, 372] on button "OK" at bounding box center [644, 373] width 49 height 25
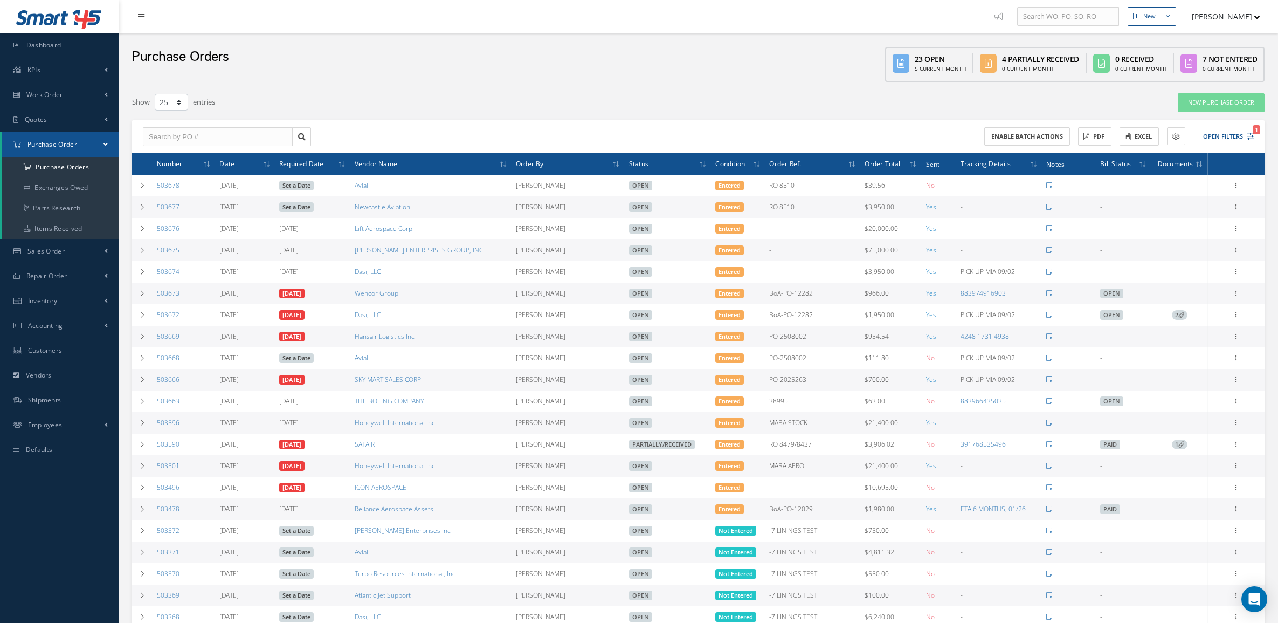
select select "25"
click at [53, 258] on link "Sales Order" at bounding box center [59, 251] width 119 height 25
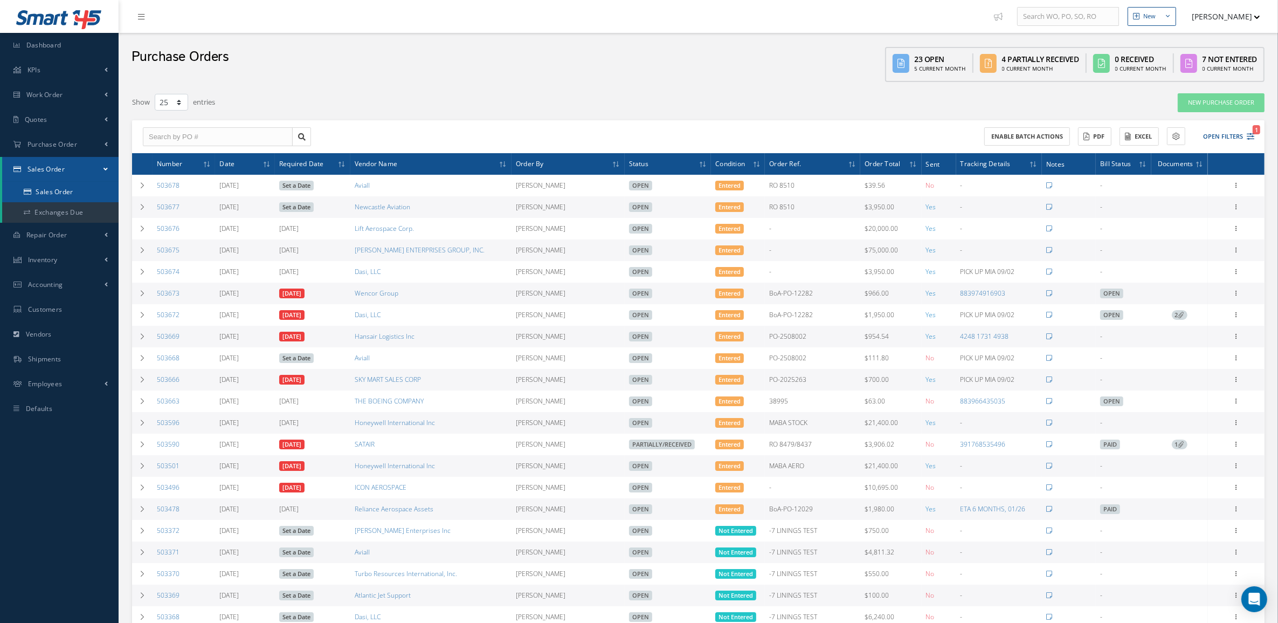
click at [47, 197] on link "Sales Order" at bounding box center [60, 192] width 116 height 20
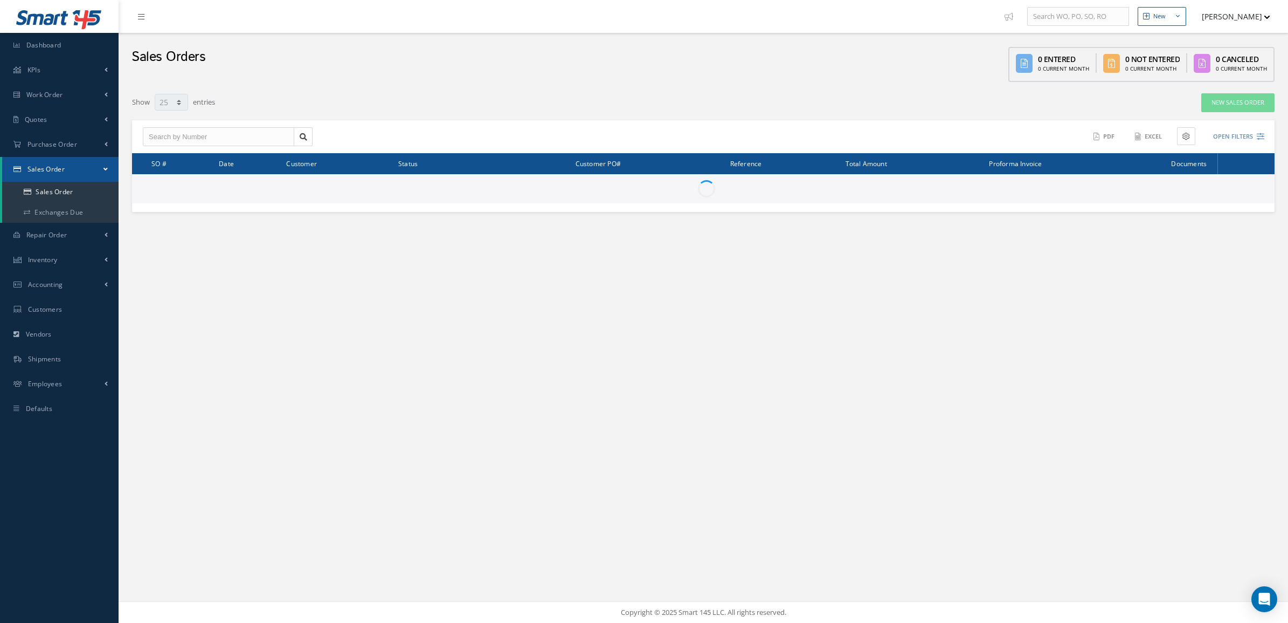
select select "25"
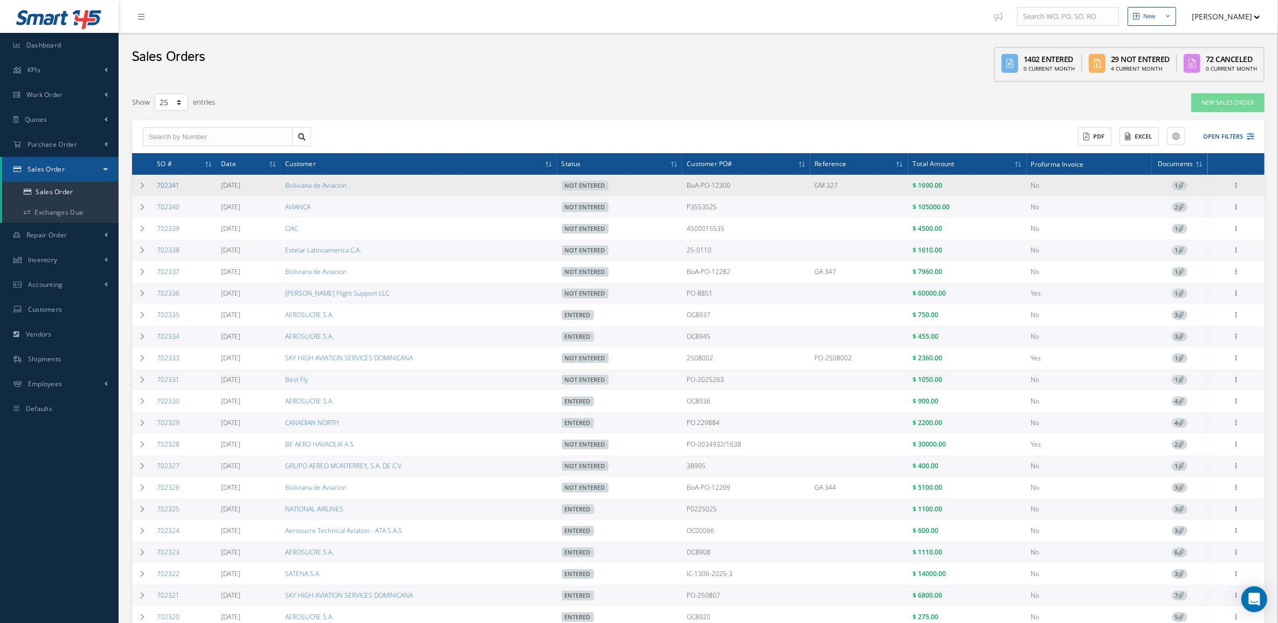
click at [175, 187] on link "702341" at bounding box center [168, 185] width 23 height 9
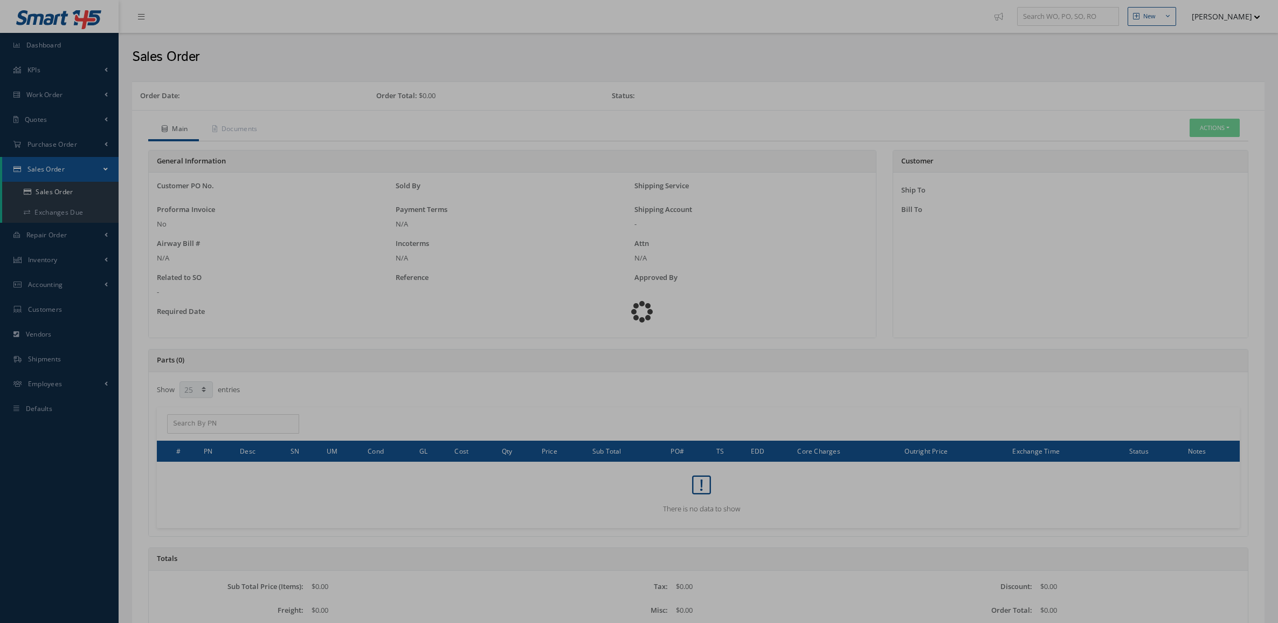
select select "25"
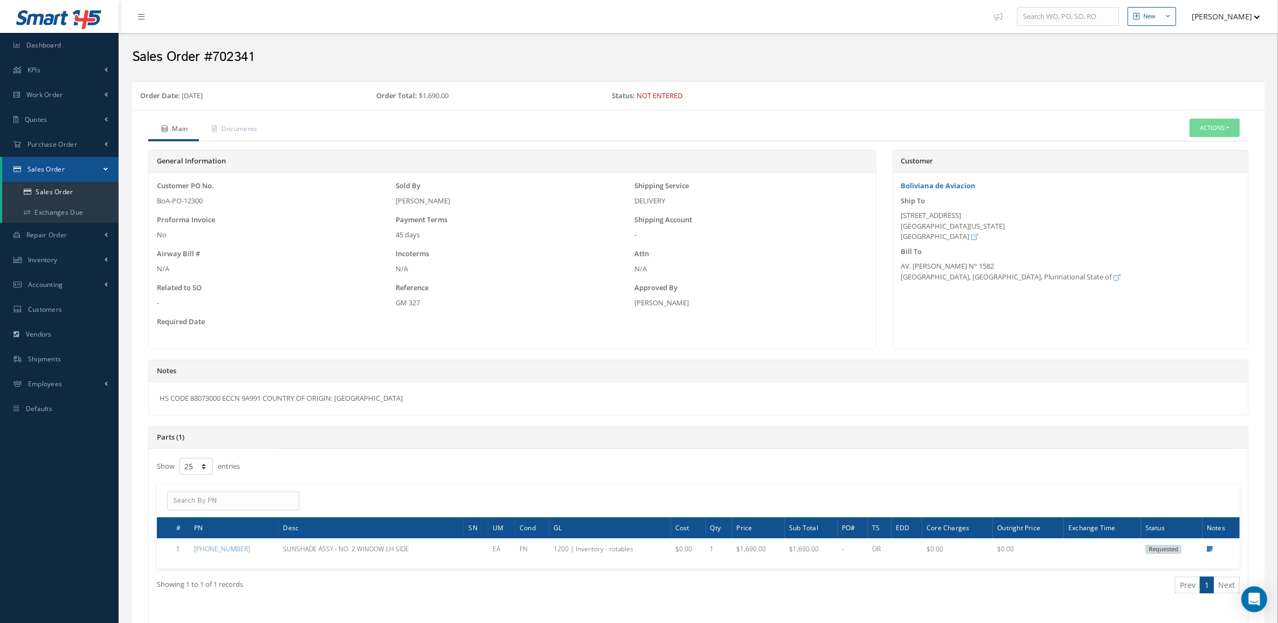
drag, startPoint x: 383, startPoint y: 405, endPoint x: 130, endPoint y: 412, distance: 252.9
click at [130, 412] on div "Order Date: 09/02/2025 Order Total: $1,690.00 Status: Not Entered Main Document…" at bounding box center [698, 488] width 1149 height 815
copy div "HS CODE 88073000 ECCN 9A991 COUNTRY OF ORIGIN: USA"
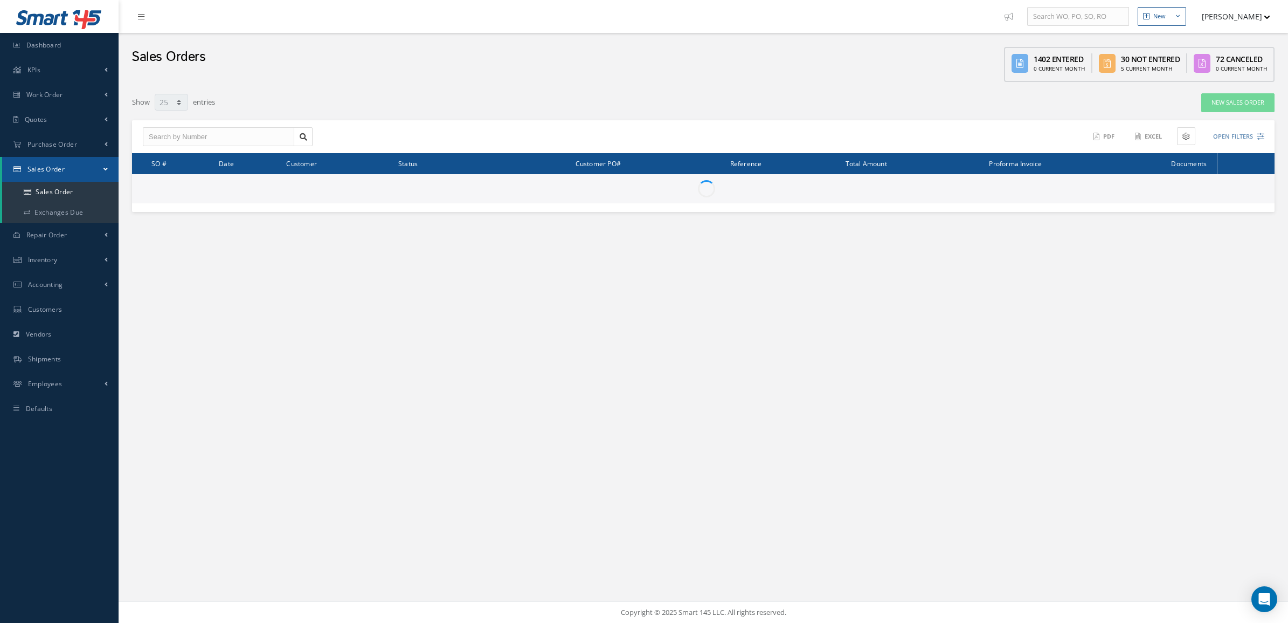
select select "25"
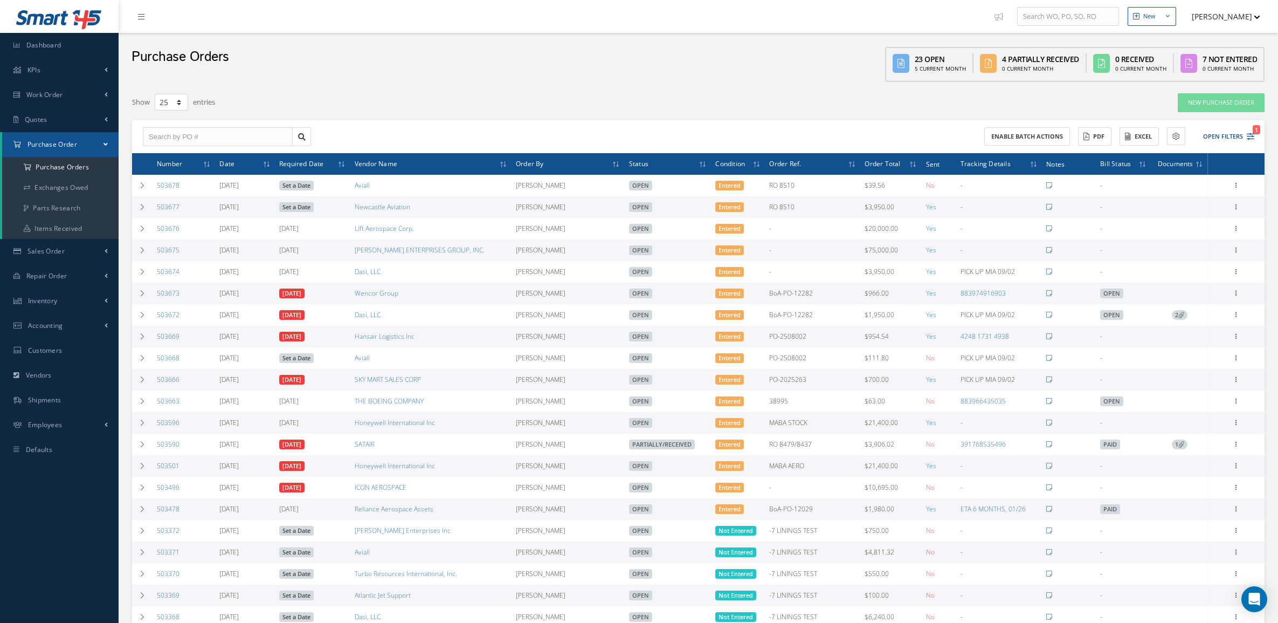
select select "25"
click at [28, 118] on span "Quotes" at bounding box center [36, 119] width 23 height 9
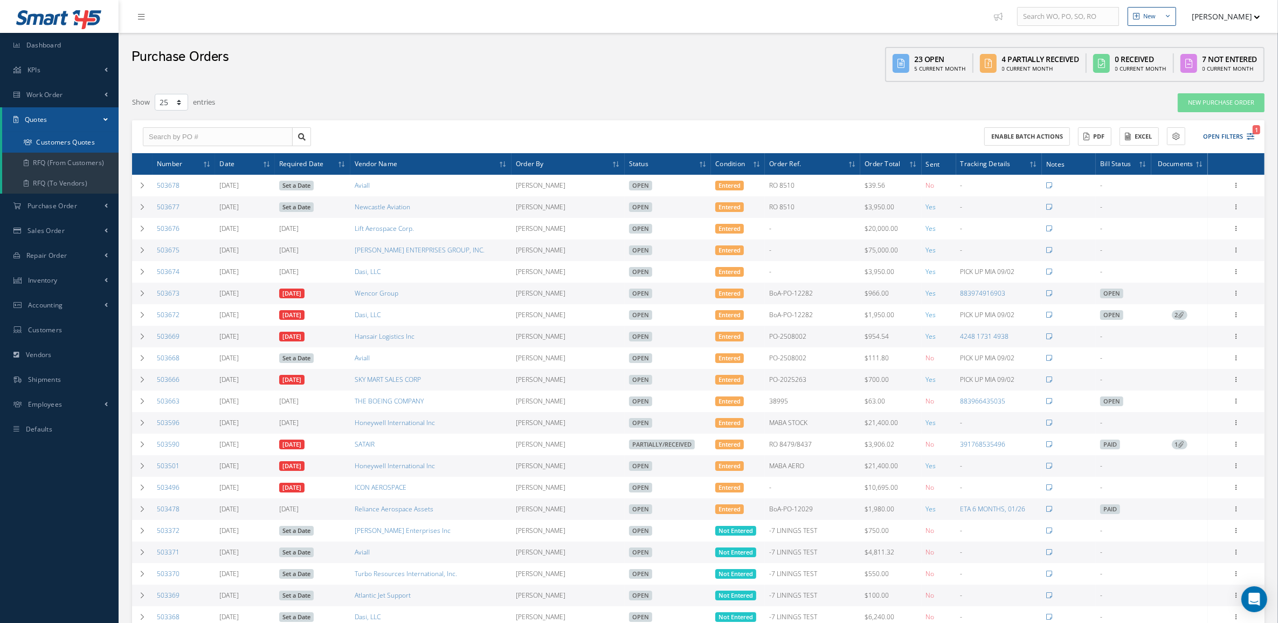
click at [38, 140] on link "Customers Quotes" at bounding box center [60, 142] width 116 height 20
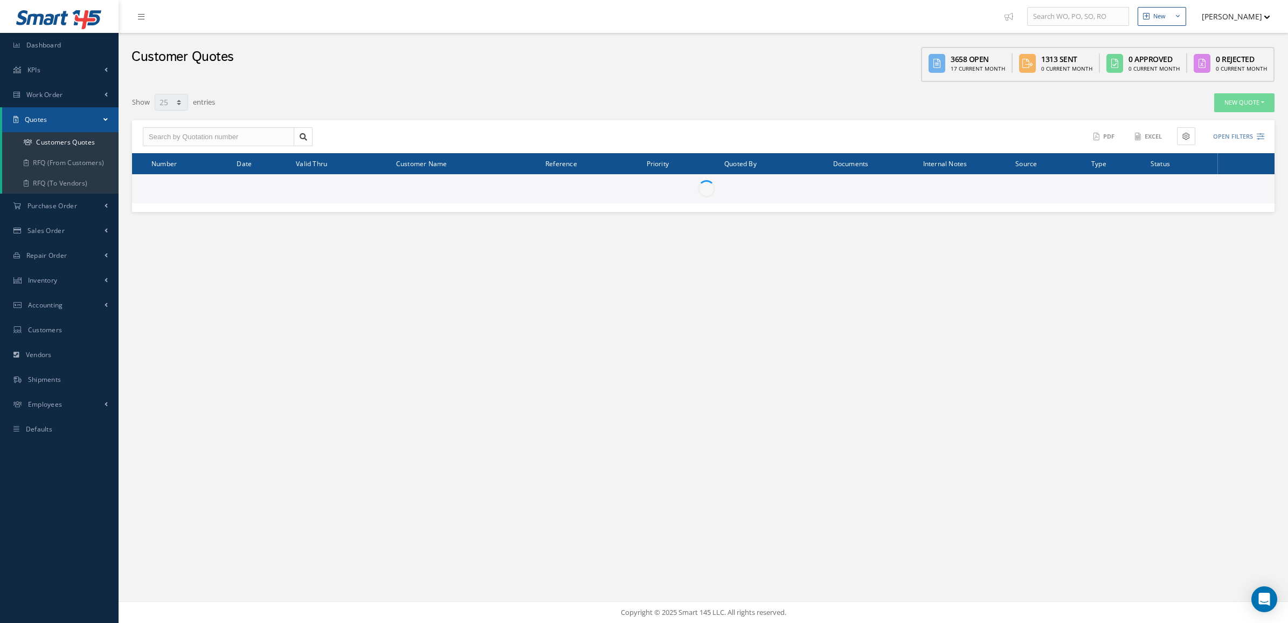
select select "25"
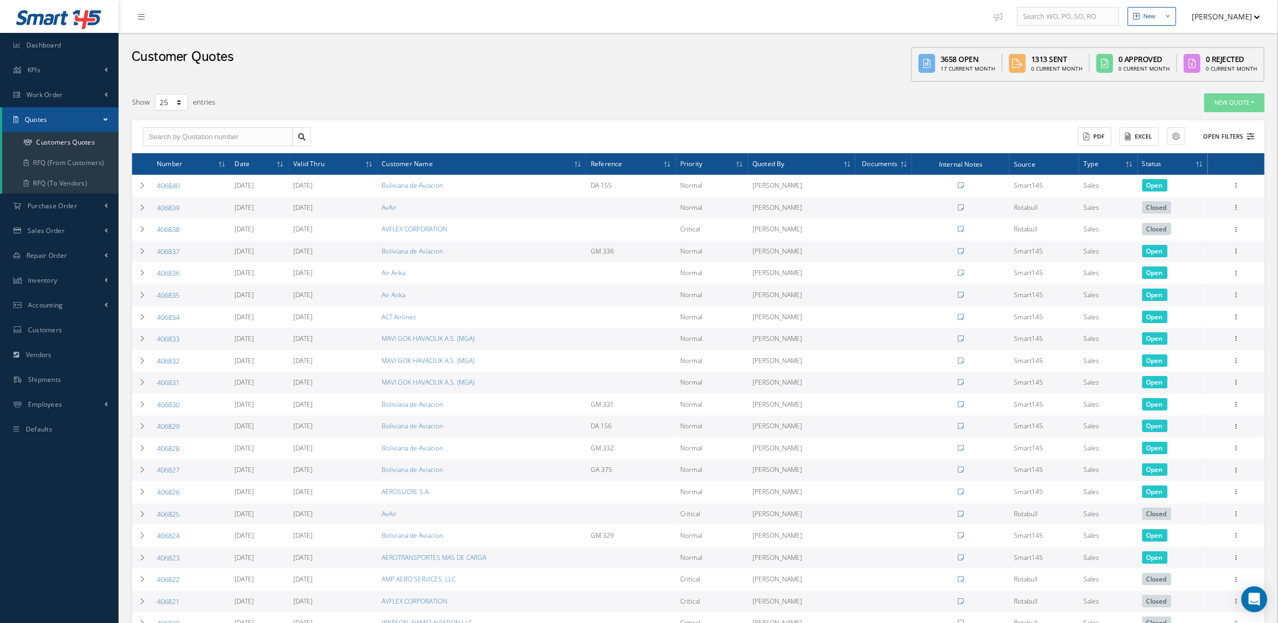
click at [1230, 136] on button "Open Filters" at bounding box center [1223, 137] width 61 height 18
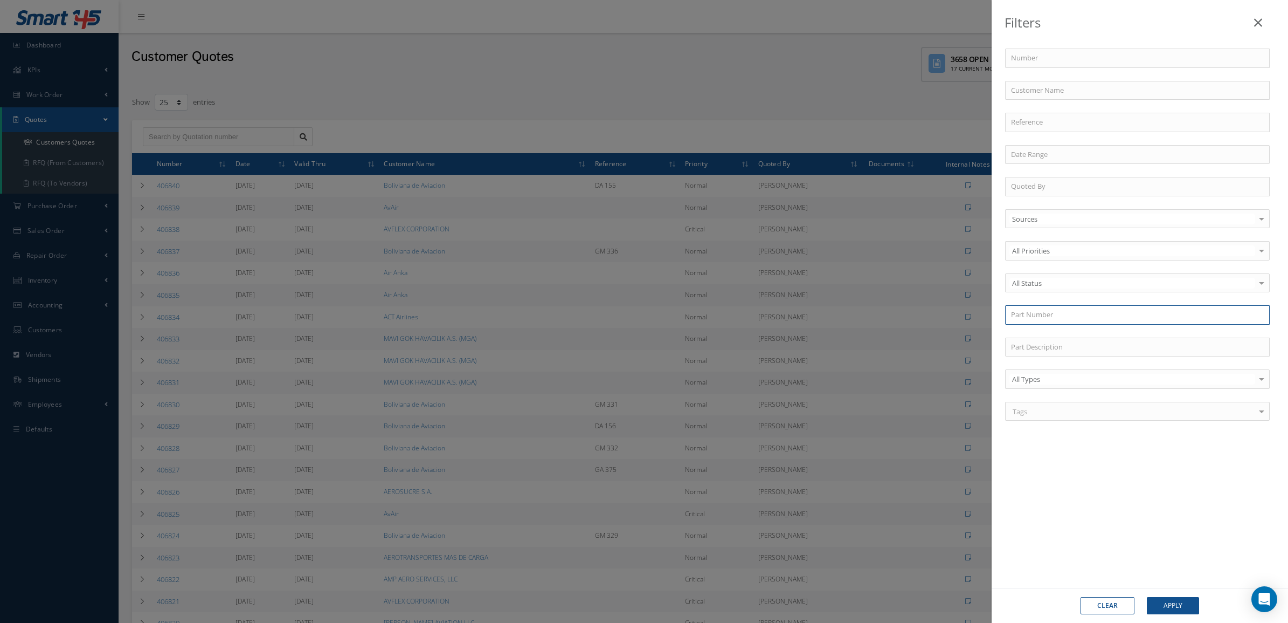
click at [1045, 317] on input "text" at bounding box center [1137, 314] width 265 height 19
paste input "CH31900-6"
type input "CH31900-6"
click at [1166, 609] on button "Apply" at bounding box center [1173, 605] width 52 height 17
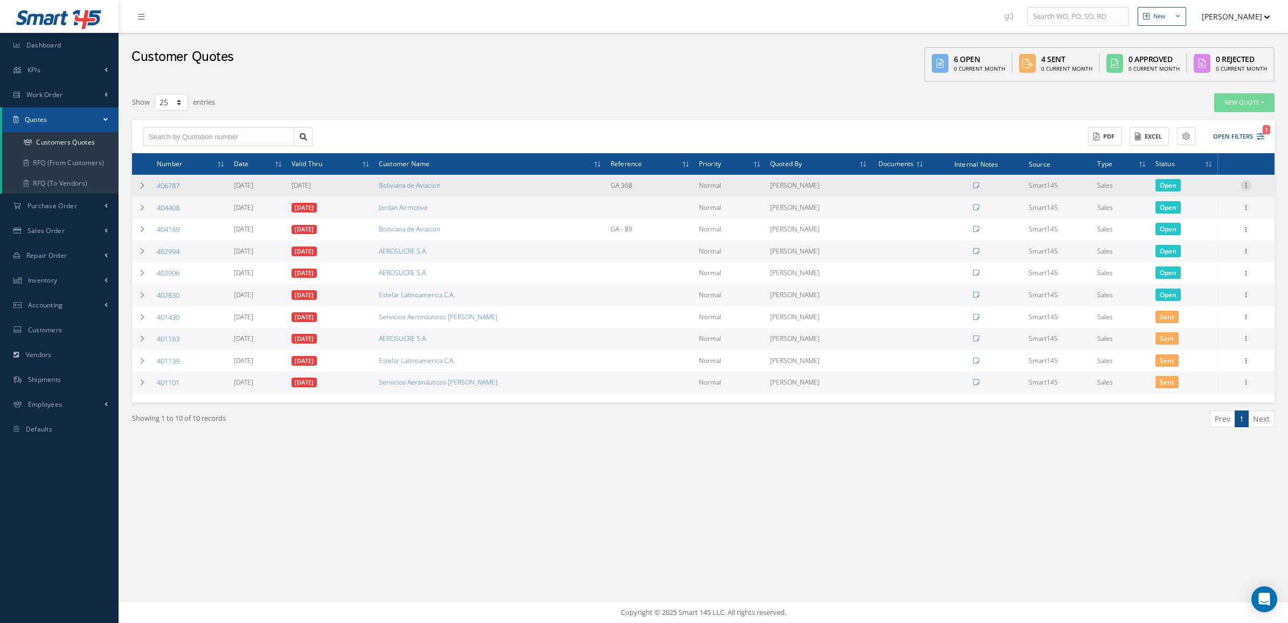
click at [1244, 183] on icon at bounding box center [1246, 184] width 11 height 9
click at [1194, 254] on link "Convert to Sales Order" at bounding box center [1196, 252] width 85 height 22
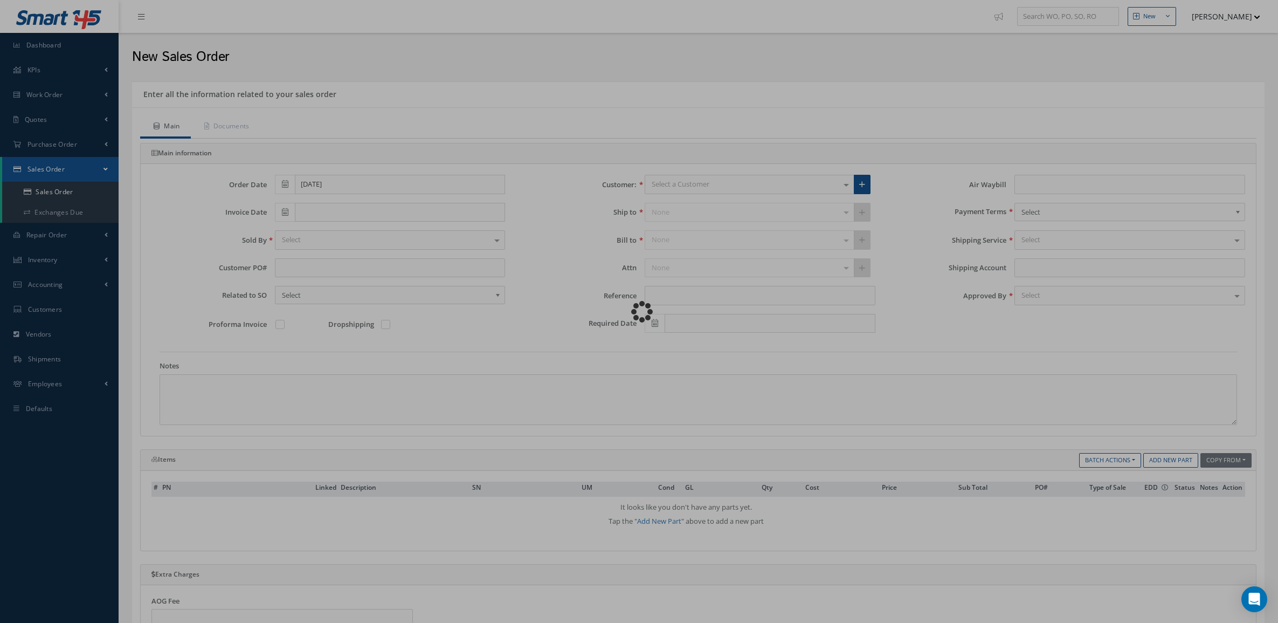
type input "GA 368"
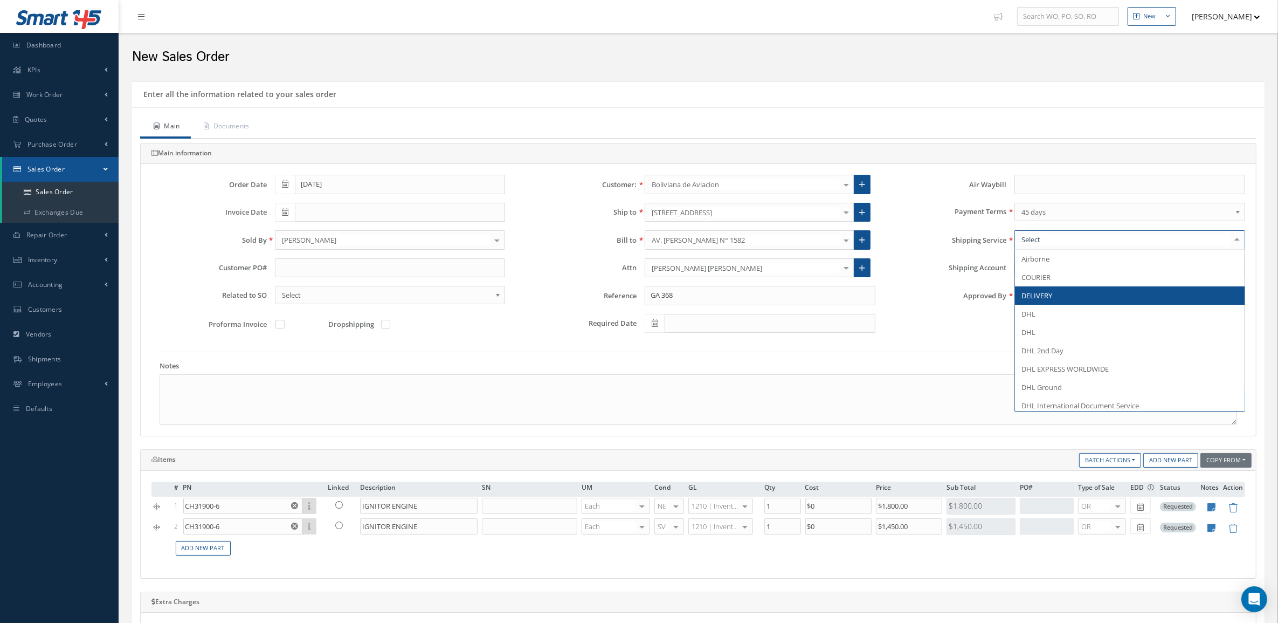
click at [1036, 299] on span "DELIVERY" at bounding box center [1036, 296] width 31 height 10
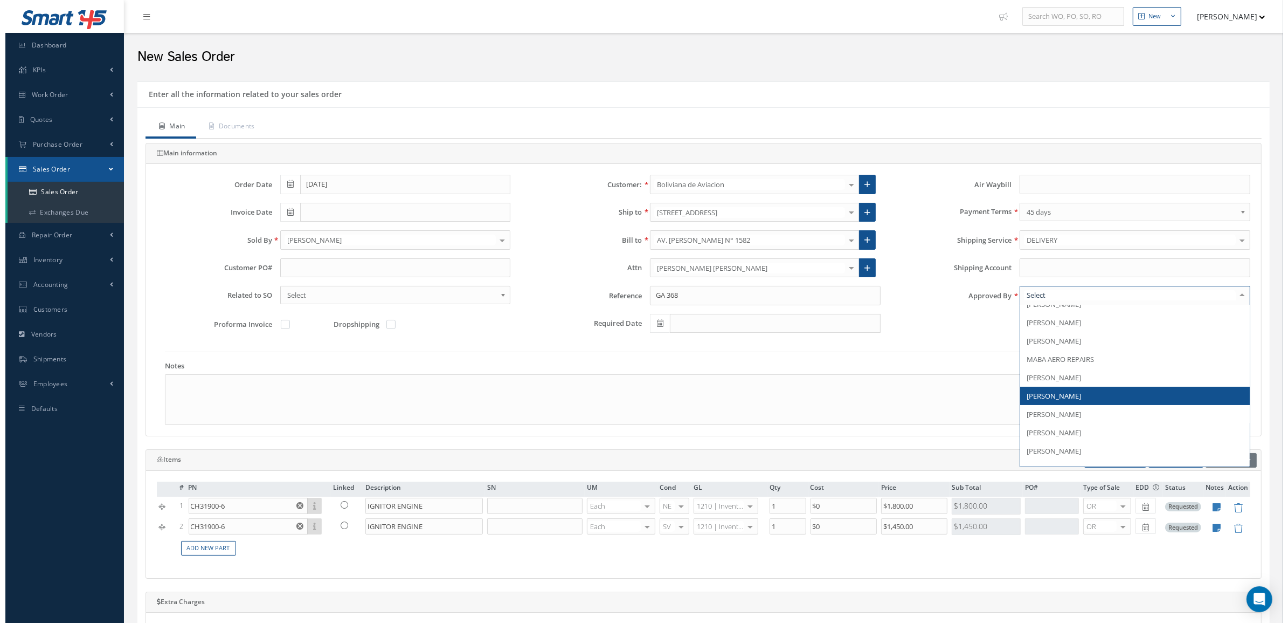
scroll to position [168, 0]
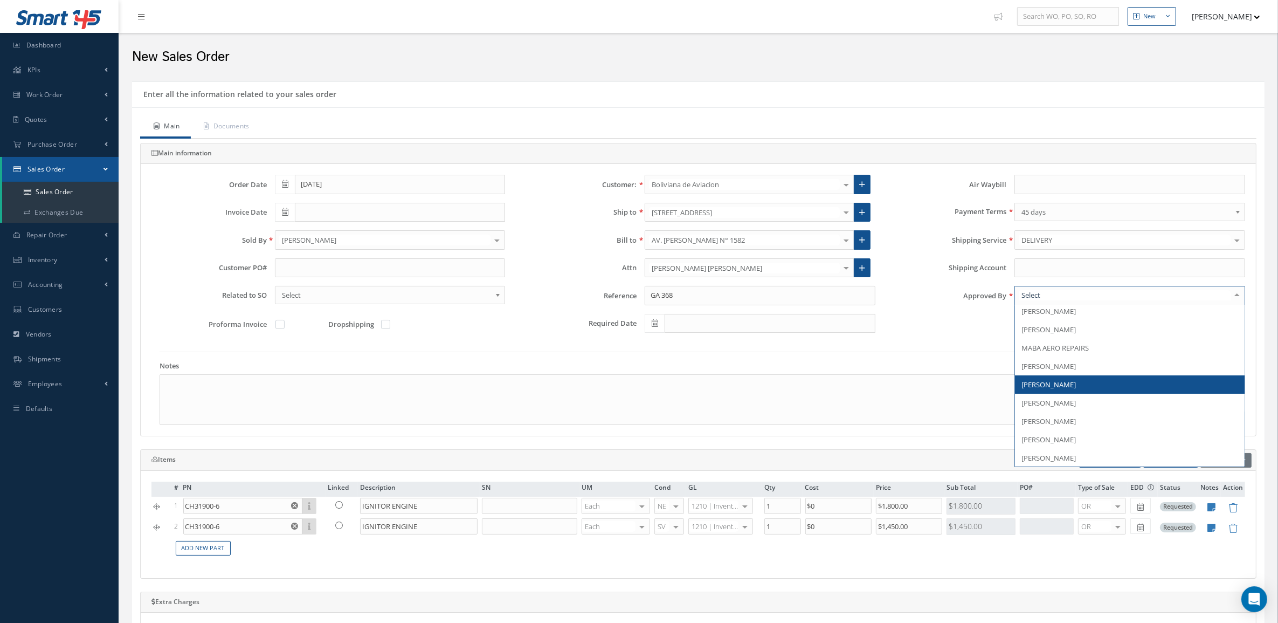
click at [1062, 388] on span "[PERSON_NAME]" at bounding box center [1048, 384] width 54 height 10
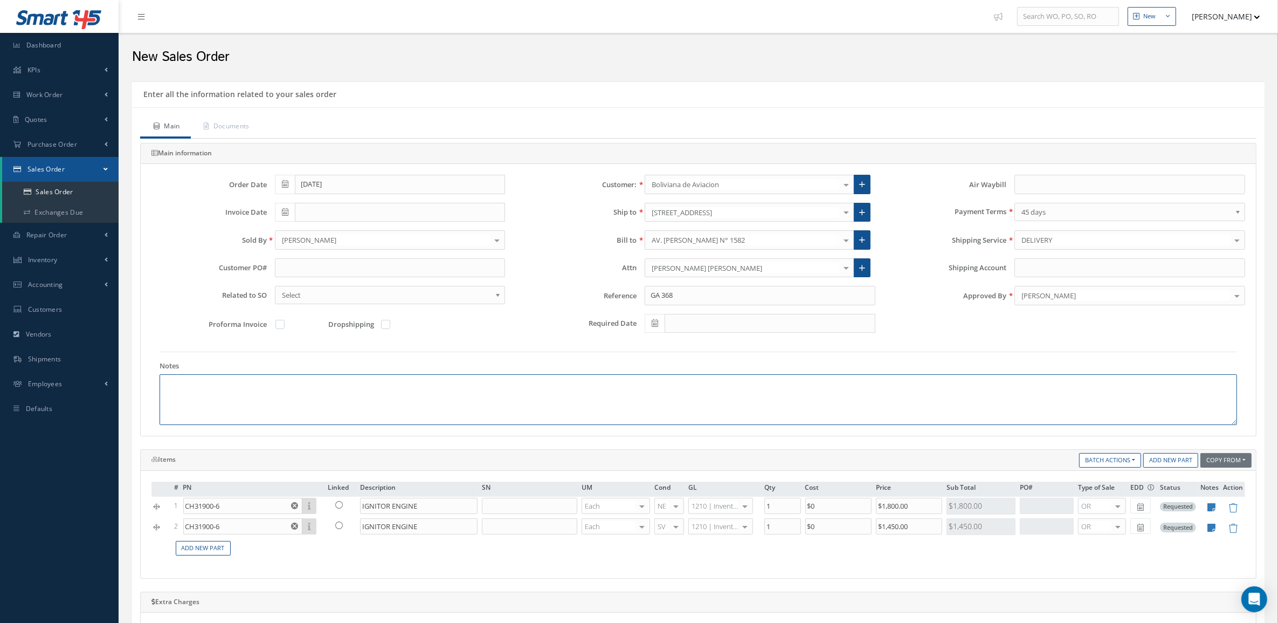
click at [450, 394] on textarea at bounding box center [699, 399] width 1078 height 51
paste textarea "HS CODE 88073000 ECCN 9A991 COUNTRY OF ORIGIN: USA"
click at [233, 383] on textarea "HS CODE 88073000 ECCN 9A991 COUNTRY OF ORIGIN: USA" at bounding box center [699, 399] width 1078 height 51
click at [209, 395] on textarea "HS CODE 88073000 ECCN 9A991 COUNTRY OF ORIGIN: USA" at bounding box center [699, 399] width 1078 height 51
type textarea "HS CODE 88073000 ECCN 9A991 COUNTRY OF ORIGIN: USA"
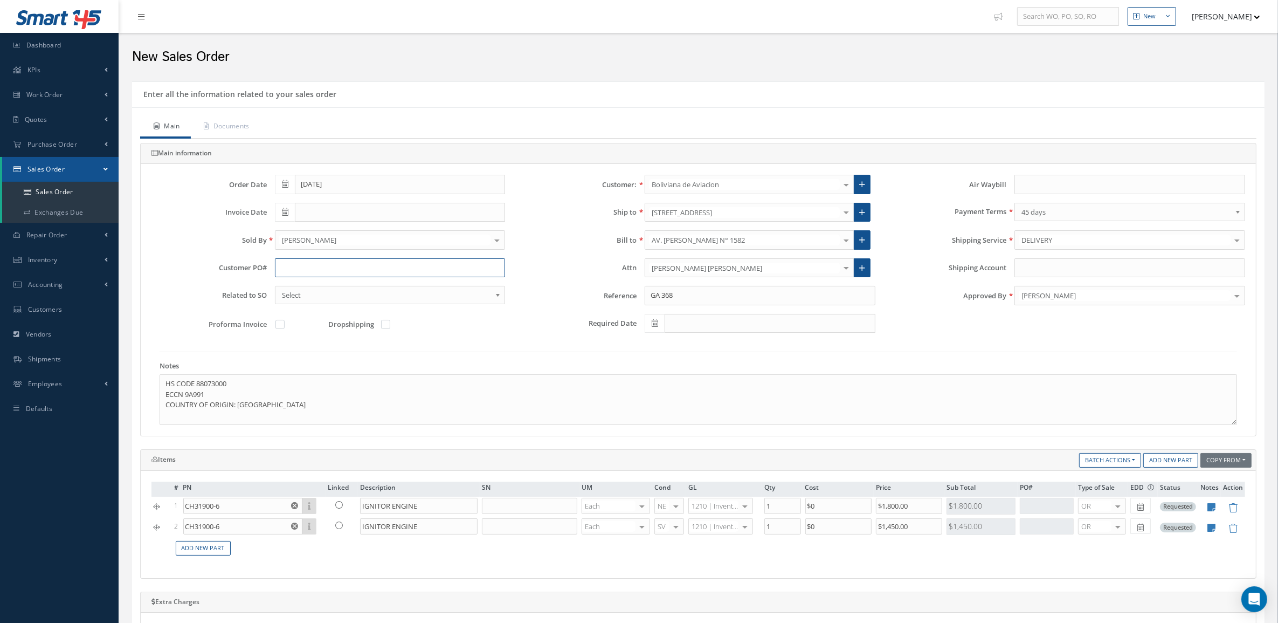
click at [302, 261] on input "text" at bounding box center [390, 267] width 231 height 19
paste input "BoA-PO-12305"
type input "BoA-PO-12305"
click at [222, 130] on link "Documents" at bounding box center [226, 127] width 70 height 23
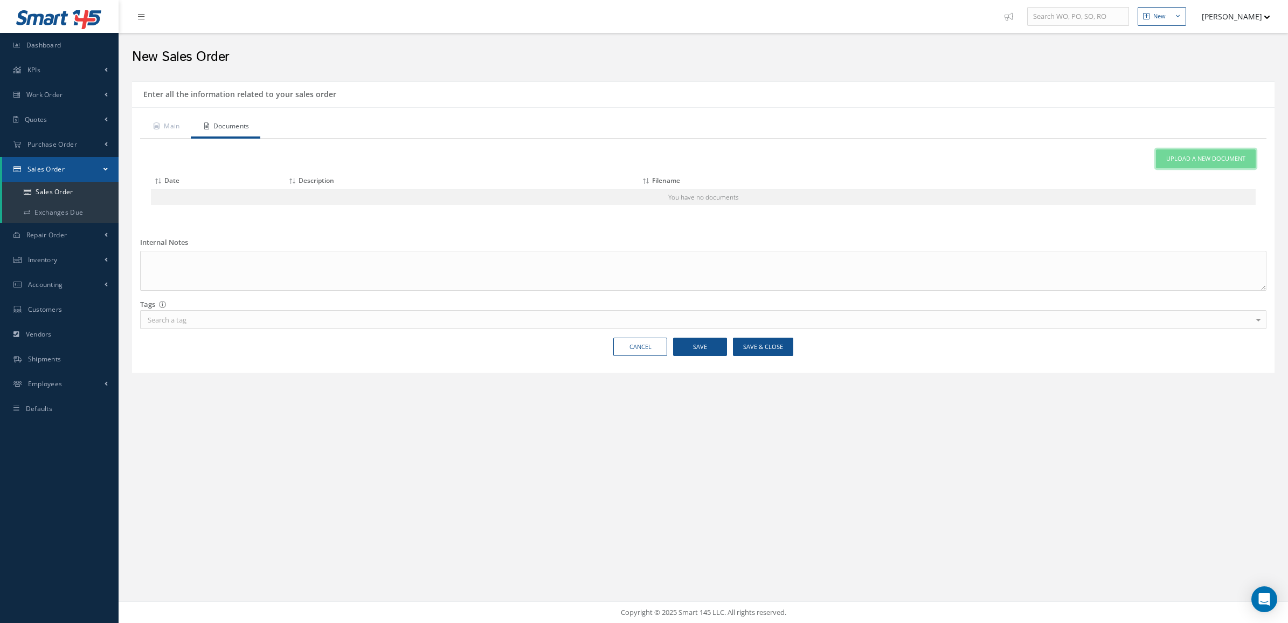
click at [1211, 158] on span "Upload a New Document" at bounding box center [1205, 158] width 79 height 9
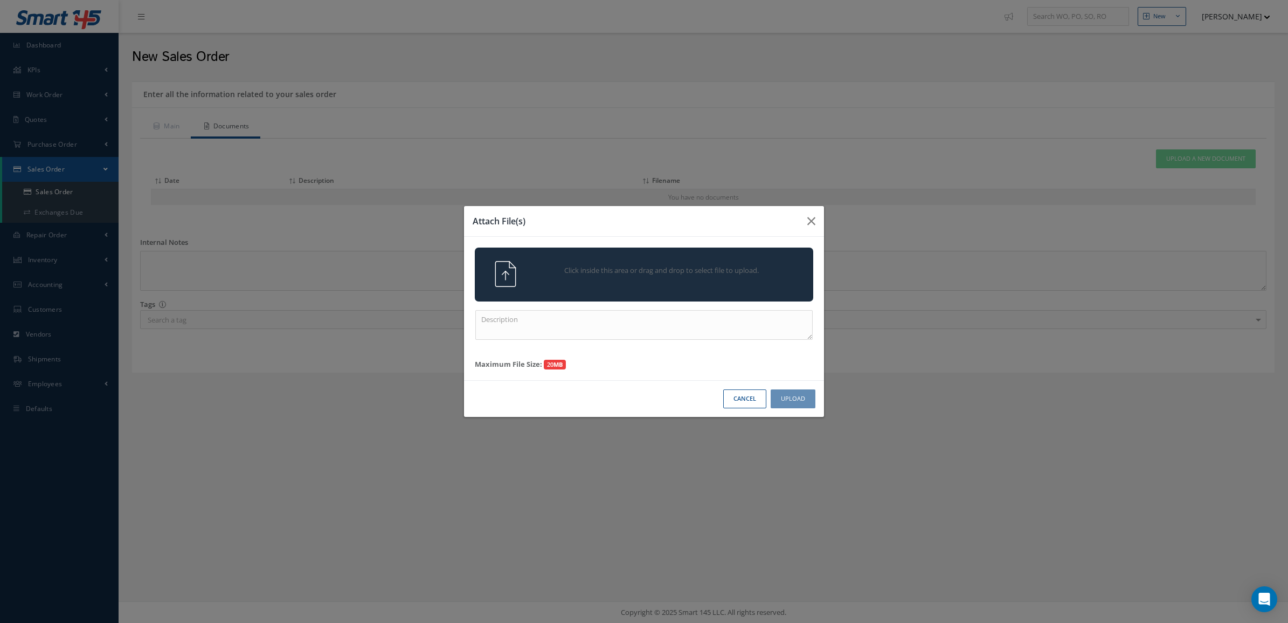
click at [714, 279] on div "Click inside this area or drag and drop to select file to upload." at bounding box center [659, 272] width 266 height 22
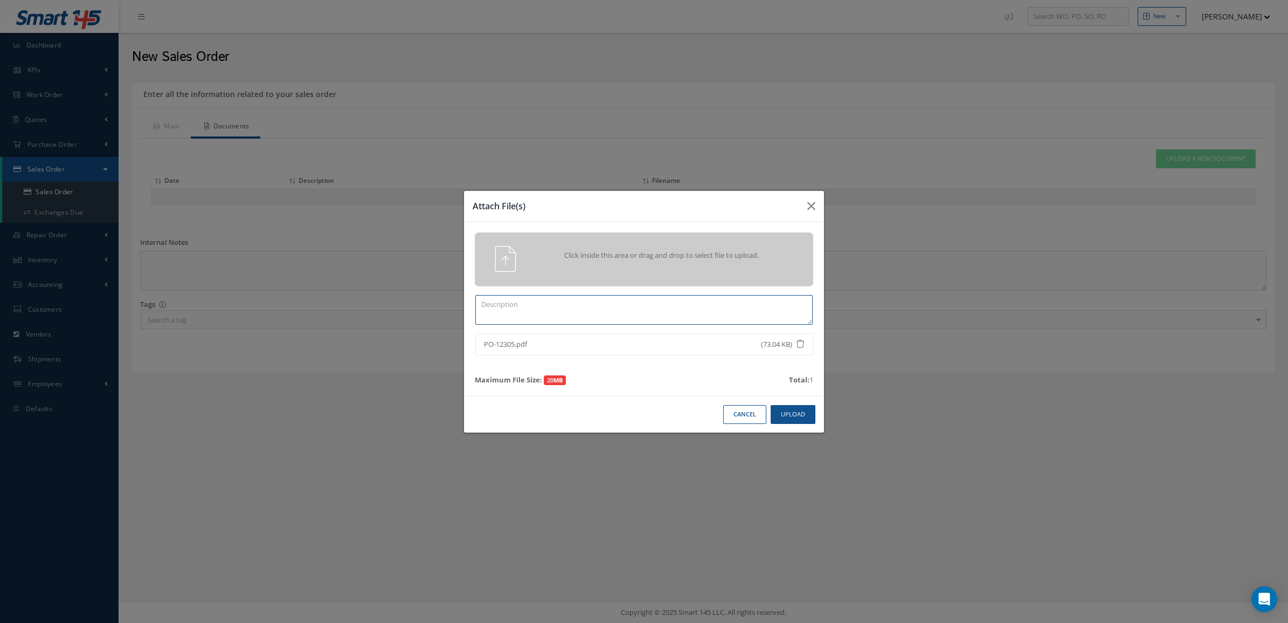
click at [602, 314] on textarea at bounding box center [643, 310] width 337 height 30
type textarea "po"
click at [790, 419] on button "Upload" at bounding box center [793, 414] width 45 height 19
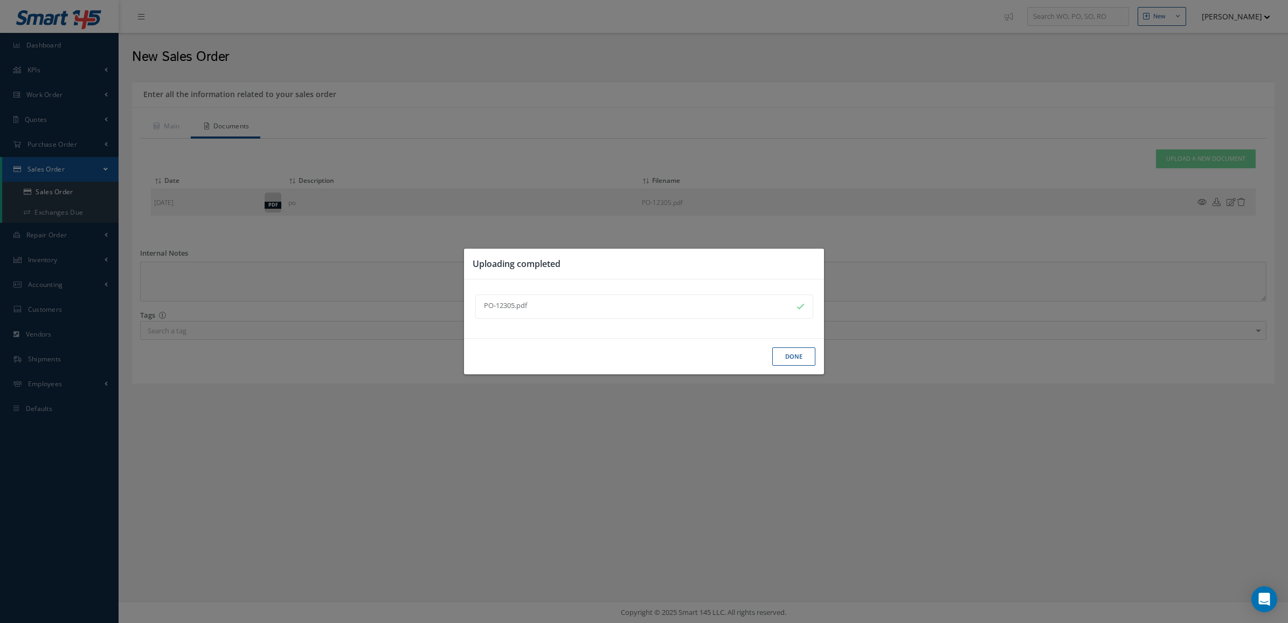
click at [790, 350] on button "Done" at bounding box center [793, 356] width 43 height 19
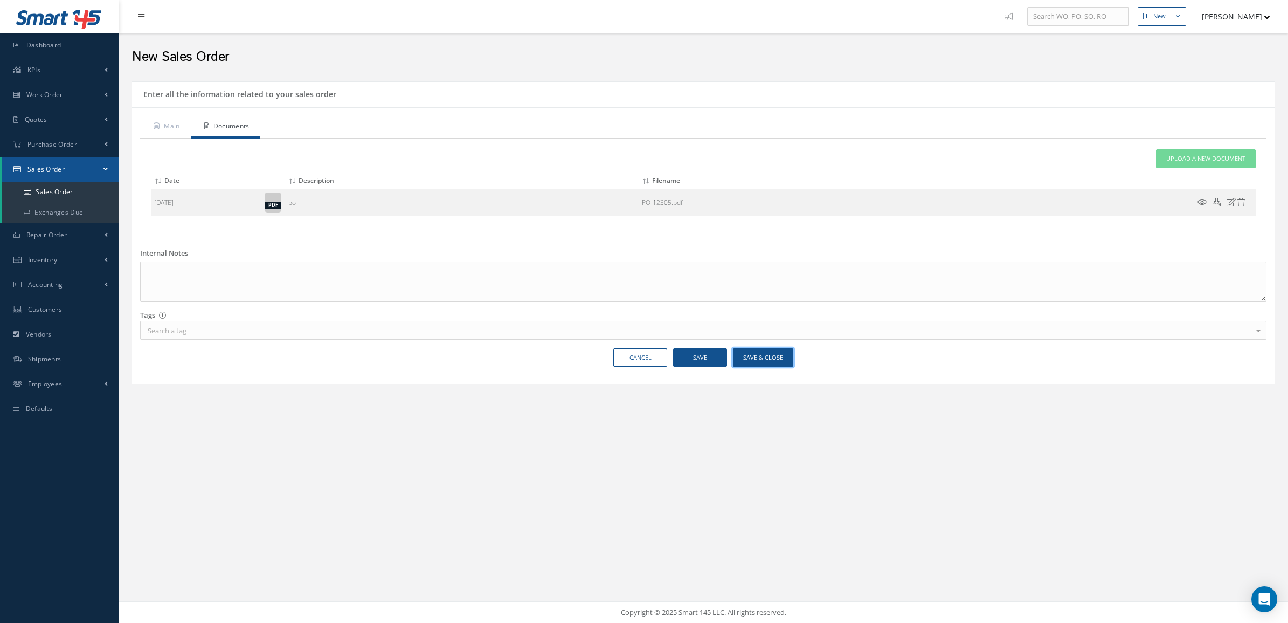
click at [756, 356] on button "Save & Close" at bounding box center [763, 357] width 60 height 19
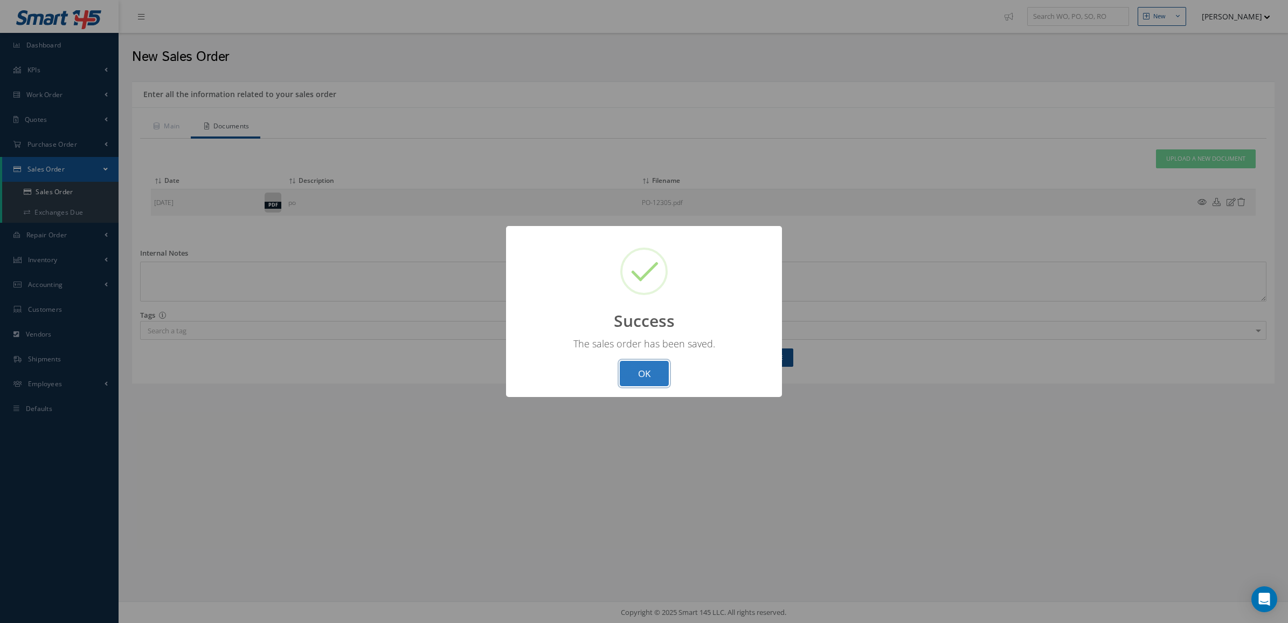
click at [644, 368] on button "OK" at bounding box center [644, 373] width 49 height 25
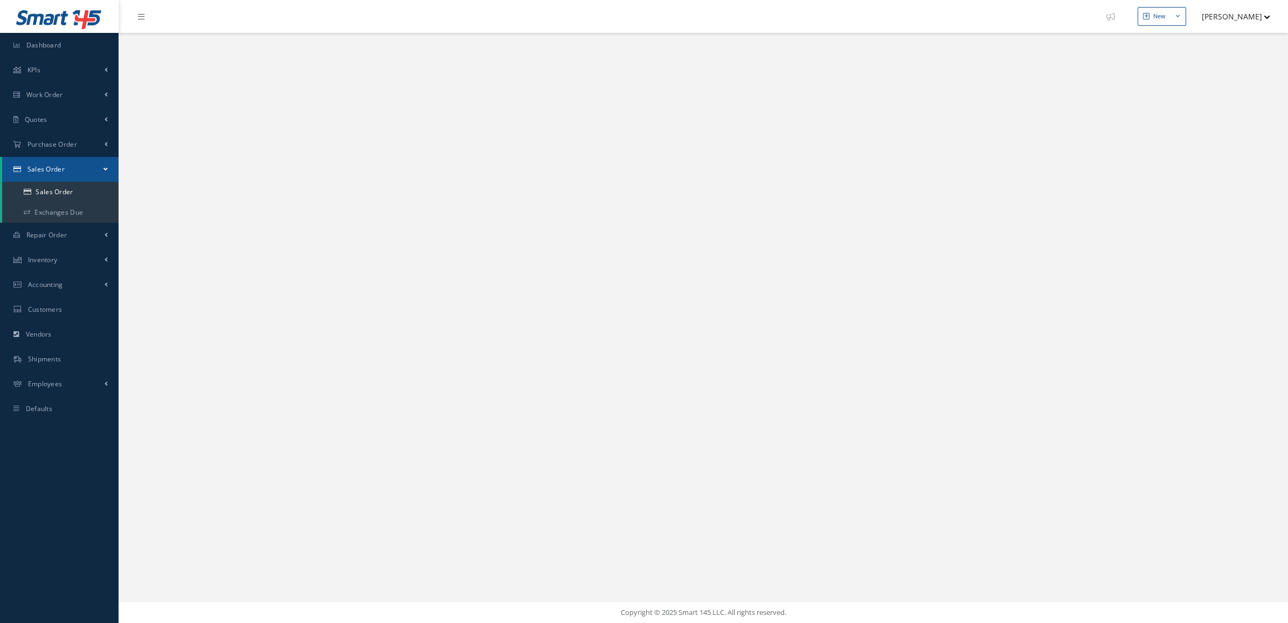
select select "25"
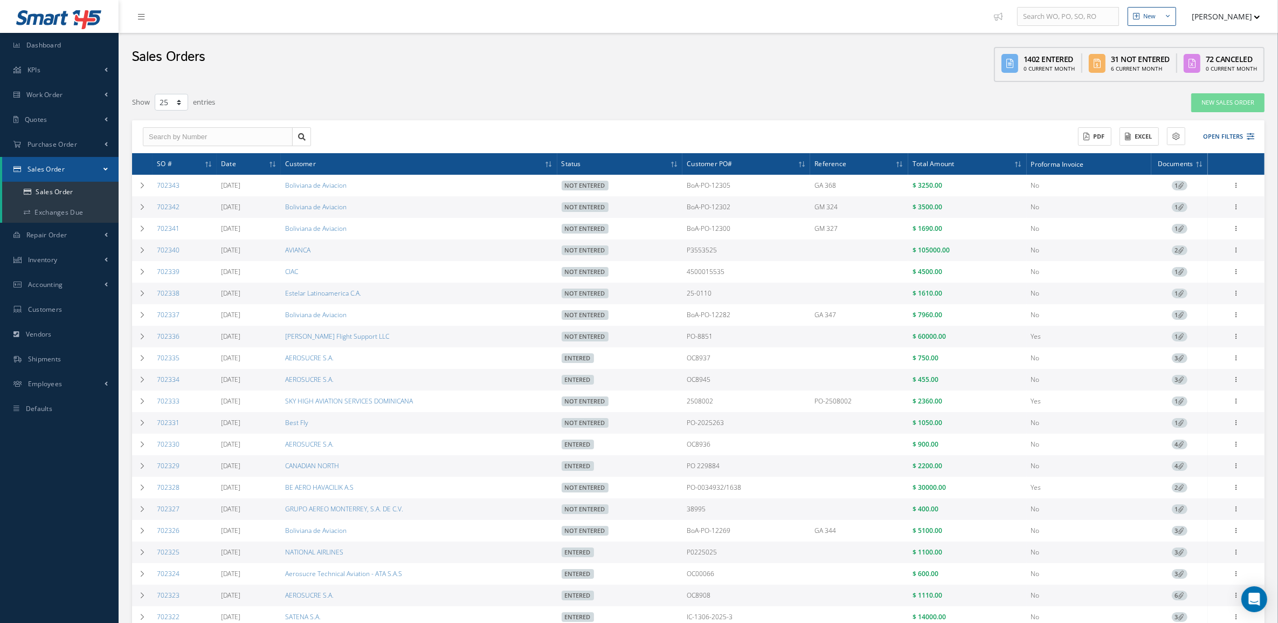
click at [132, 77] on div "Sales Orders" at bounding box center [169, 60] width 74 height 44
click at [1177, 205] on span "1" at bounding box center [1180, 207] width 16 height 10
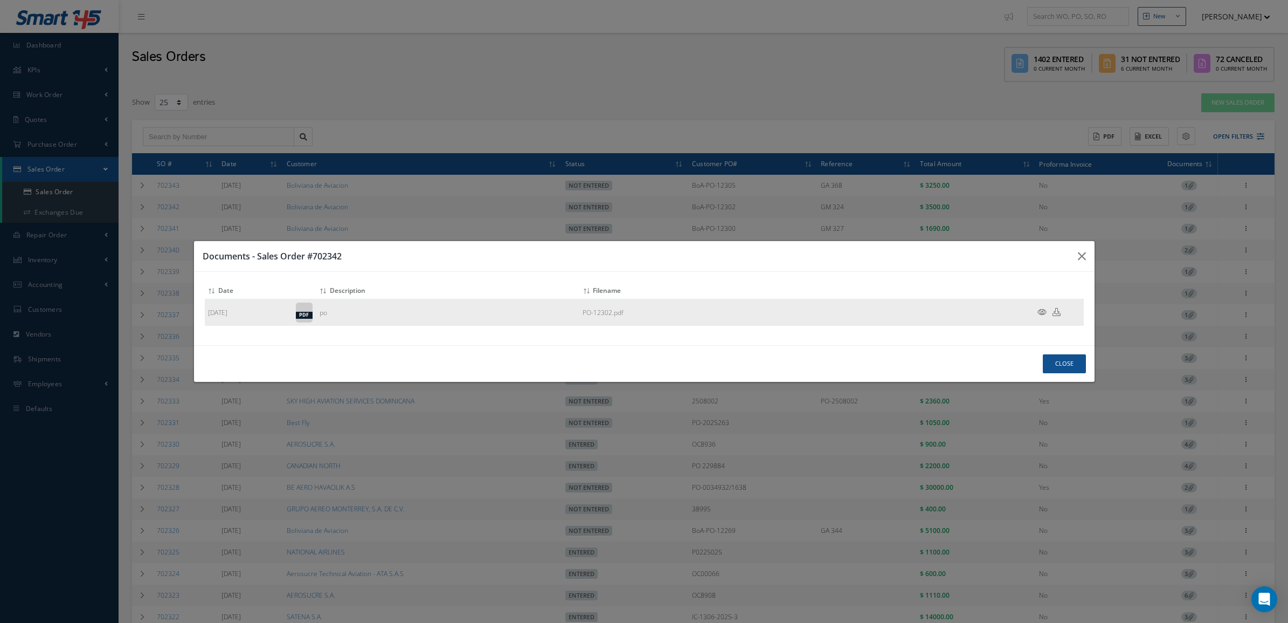
click at [1041, 310] on icon at bounding box center [1042, 312] width 9 height 8
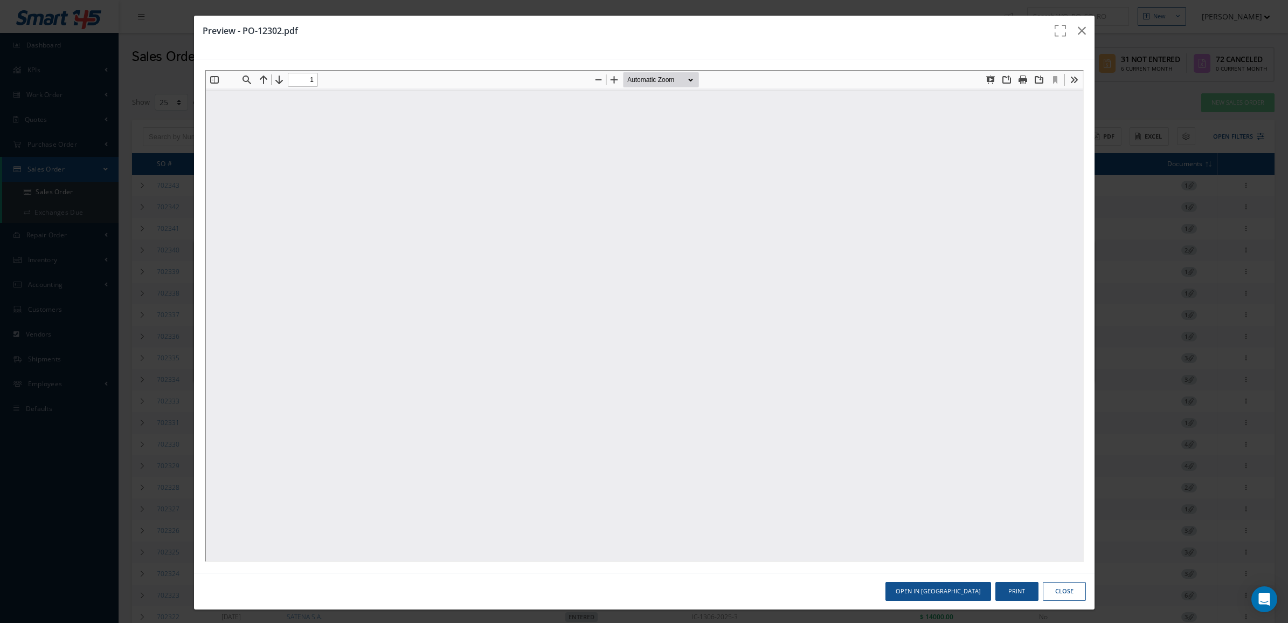
type input "0"
type input "1"
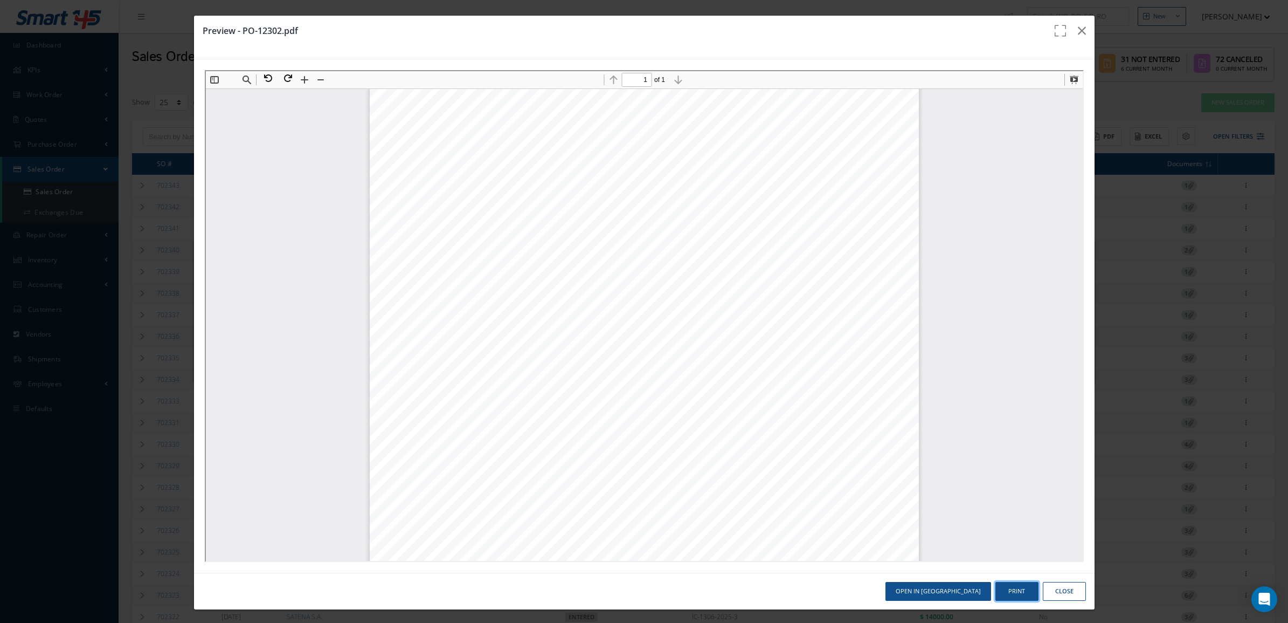
click at [1020, 588] on button "Print" at bounding box center [1017, 591] width 43 height 19
click at [1069, 33] on button "button" at bounding box center [1081, 31] width 25 height 30
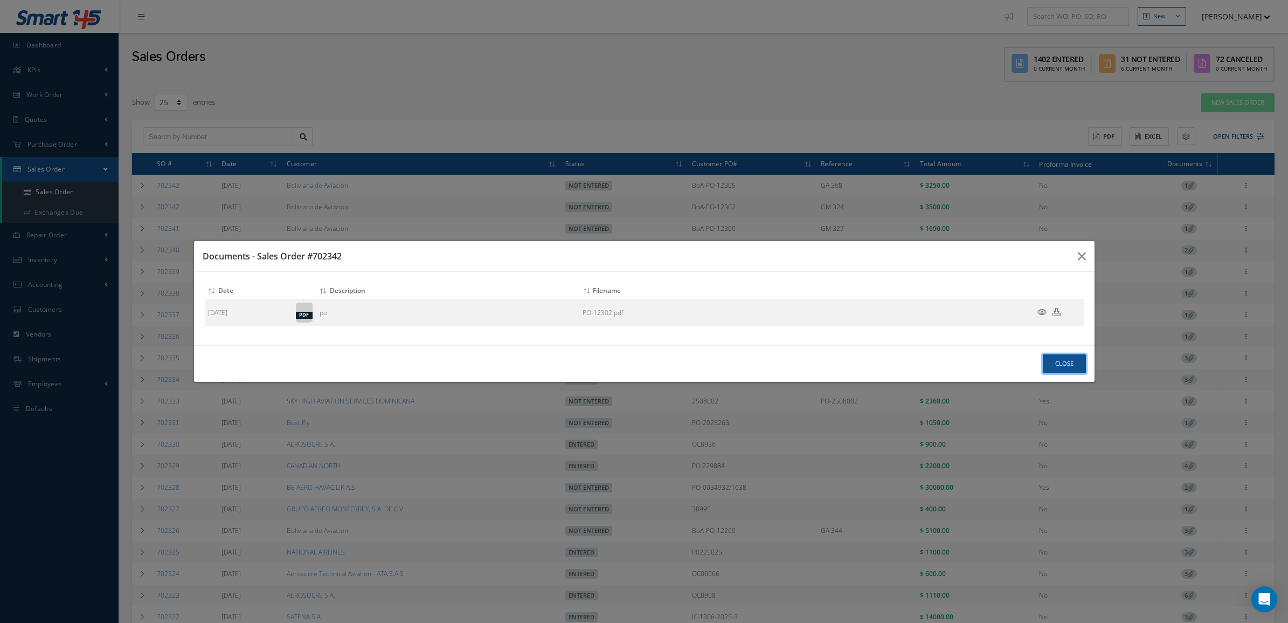
click at [1048, 362] on button "Close" at bounding box center [1064, 363] width 43 height 19
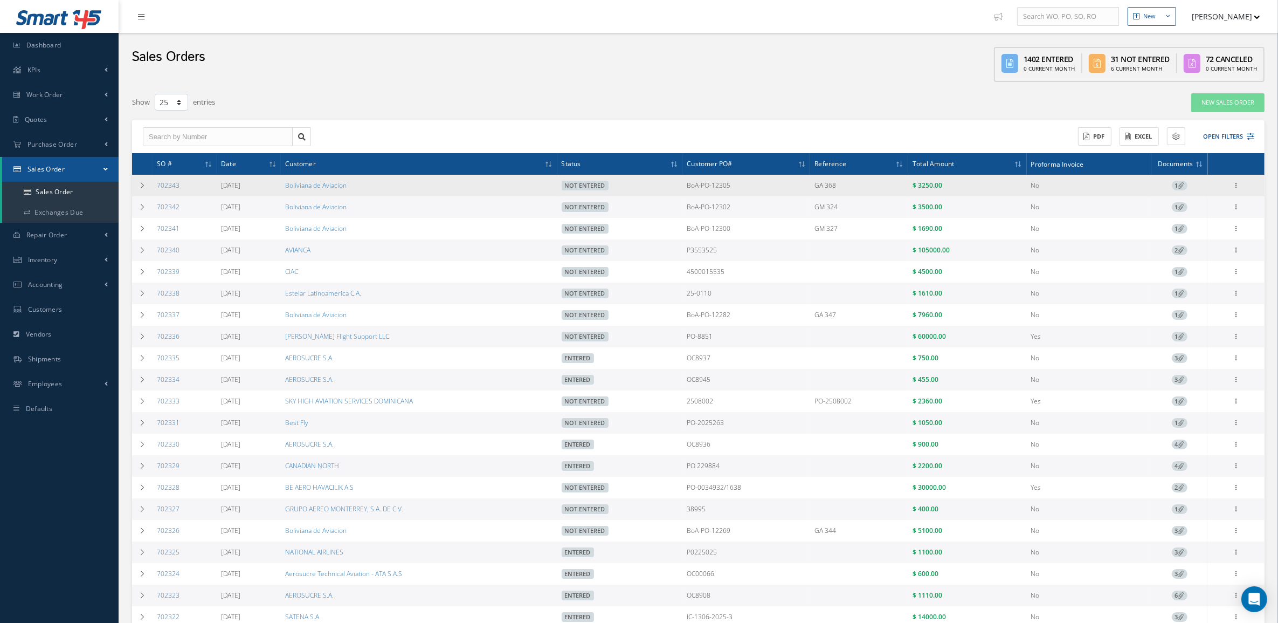
click at [1182, 187] on icon at bounding box center [1181, 185] width 6 height 6
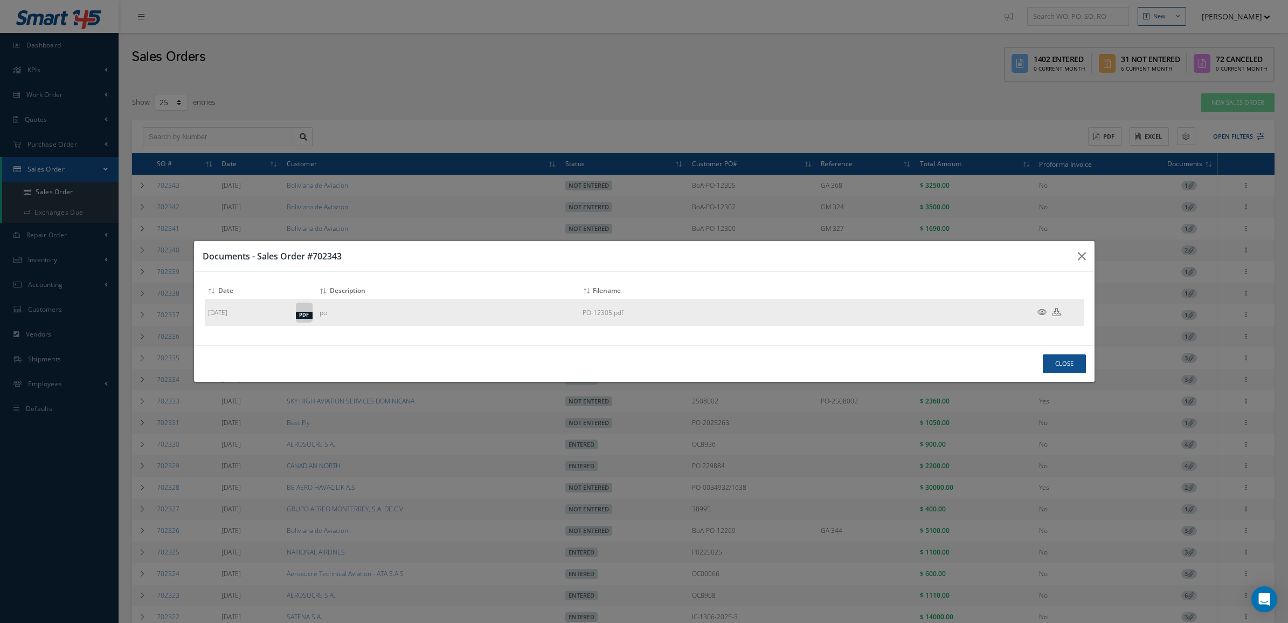
click at [1041, 313] on icon at bounding box center [1042, 312] width 9 height 8
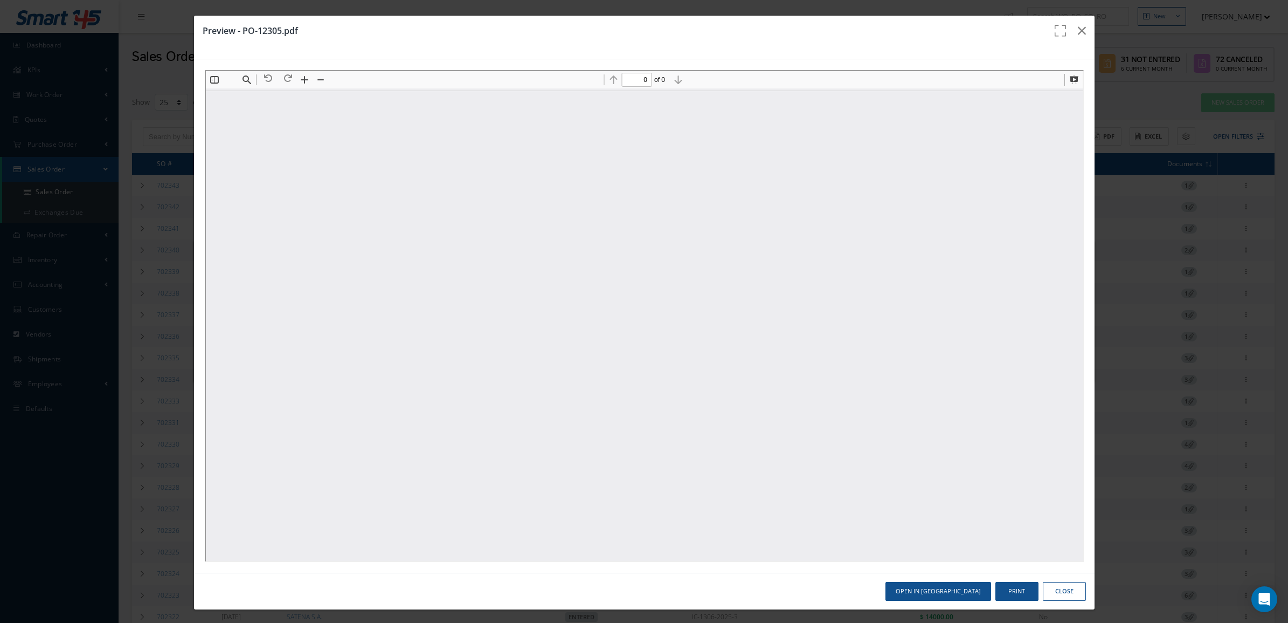
scroll to position [0, 0]
type input "1"
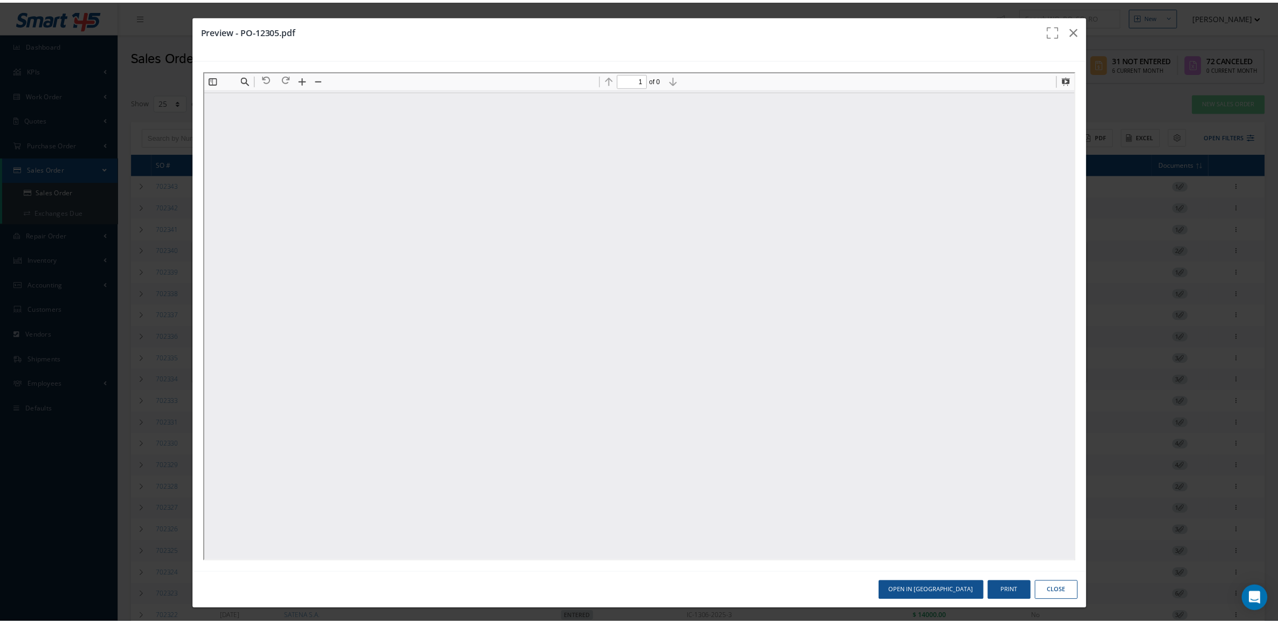
scroll to position [5, 0]
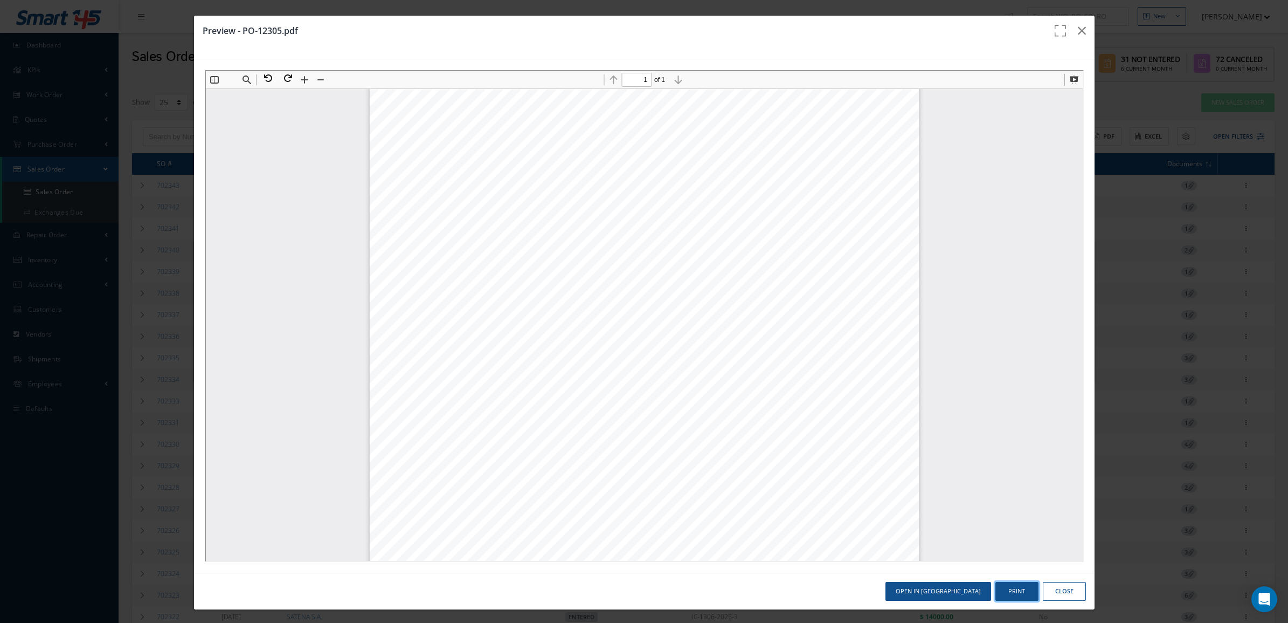
click at [1000, 594] on button "Print" at bounding box center [1017, 591] width 43 height 19
click at [1055, 593] on button "Close" at bounding box center [1064, 591] width 43 height 19
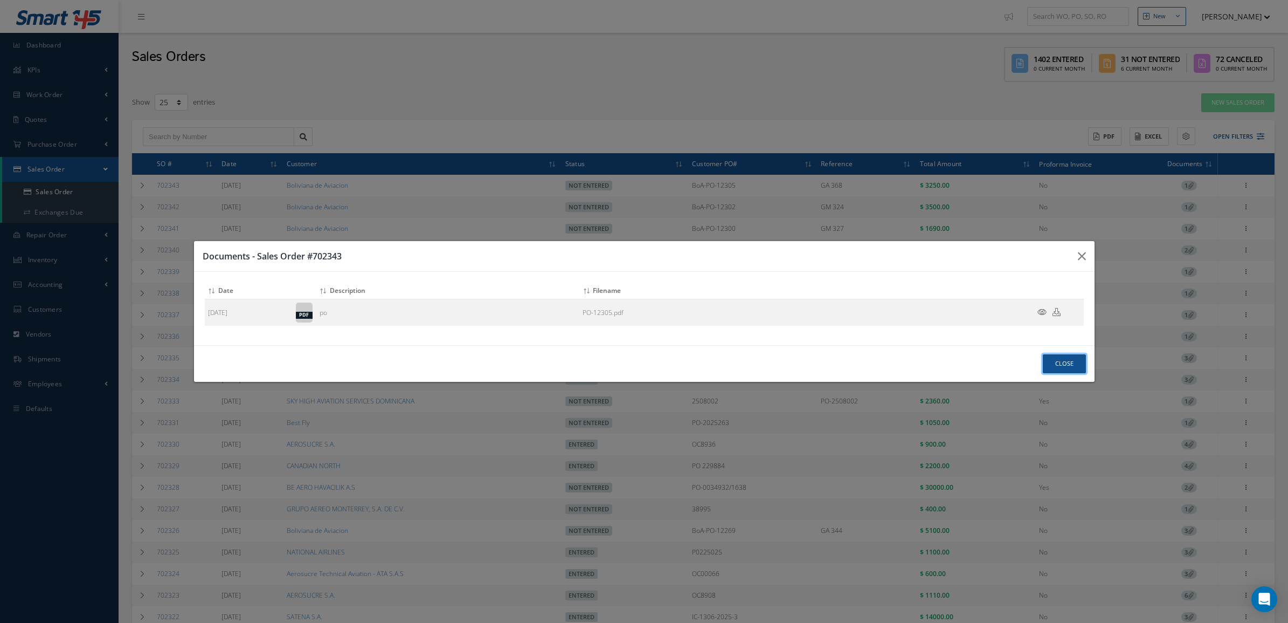
click at [1047, 363] on button "Close" at bounding box center [1064, 363] width 43 height 19
